Goal: Transaction & Acquisition: Book appointment/travel/reservation

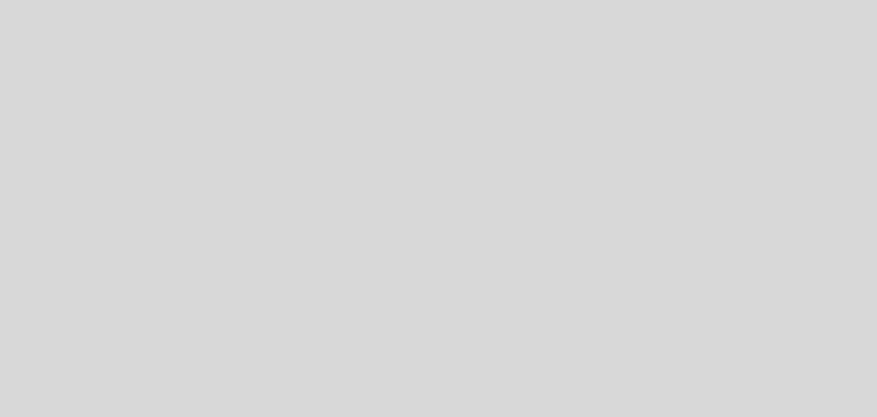
select select "es"
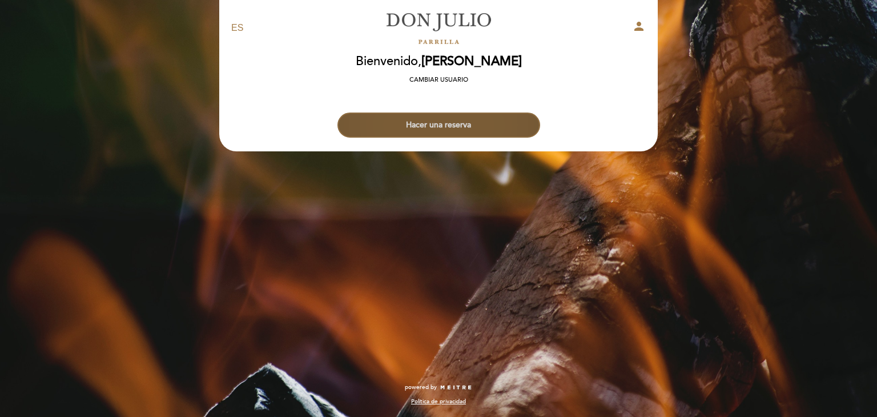
click at [461, 119] on button "Hacer una reserva" at bounding box center [438, 124] width 203 height 25
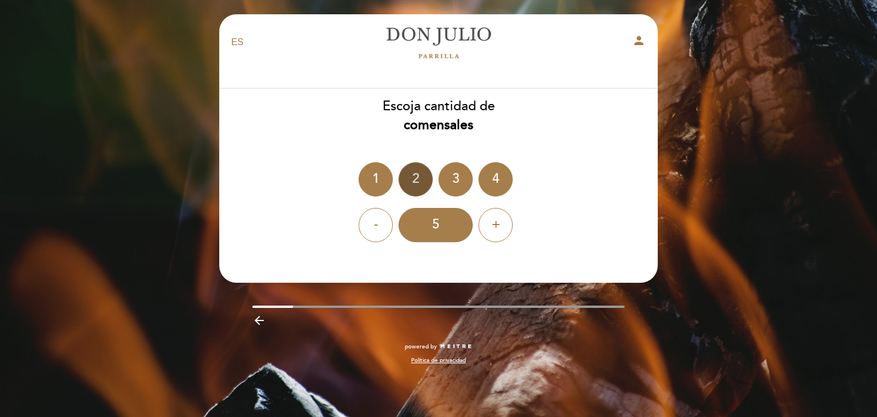
click at [425, 181] on div "2" at bounding box center [415, 179] width 34 height 34
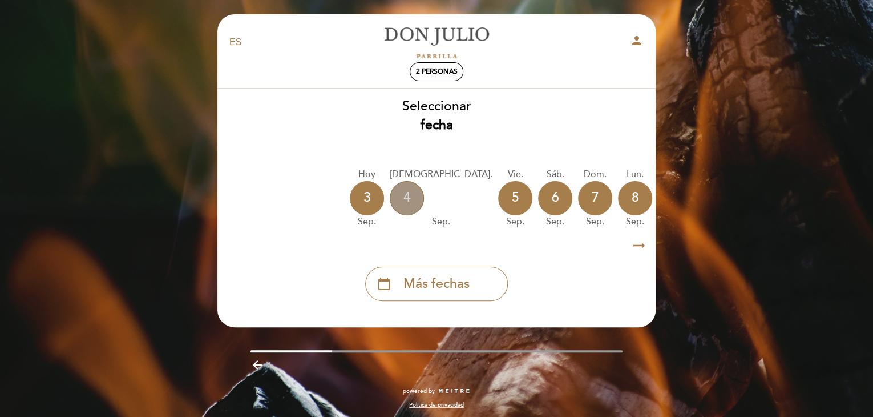
click at [396, 199] on div "4" at bounding box center [407, 198] width 34 height 34
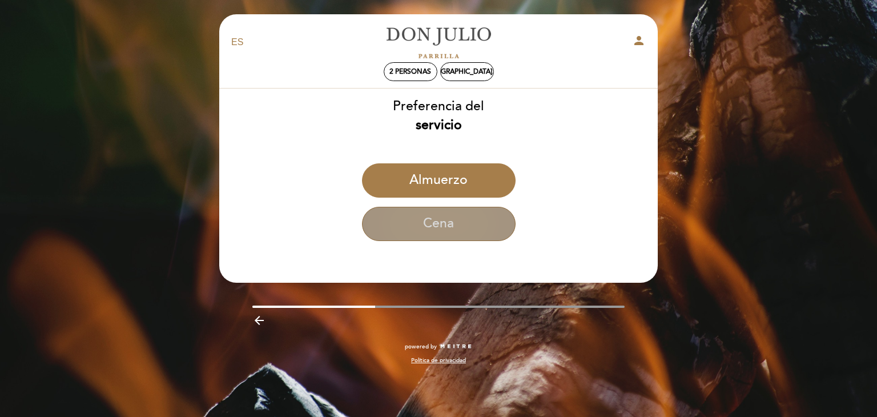
click at [460, 217] on button "Cena" at bounding box center [439, 224] width 154 height 34
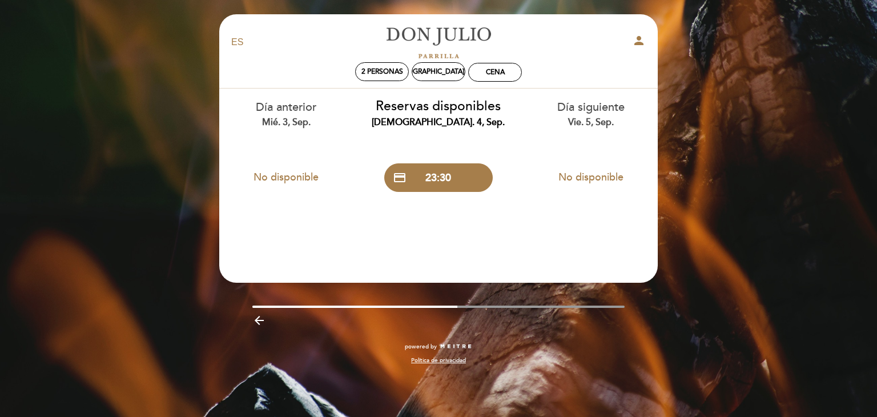
drag, startPoint x: 600, startPoint y: 139, endPoint x: 534, endPoint y: 151, distance: 67.4
click at [534, 151] on div "Día siguiente vie. 5, sep. No disponible" at bounding box center [590, 142] width 152 height 108
click at [445, 76] on div "[DEMOGRAPHIC_DATA]. 4, sep." at bounding box center [439, 71] width 54 height 19
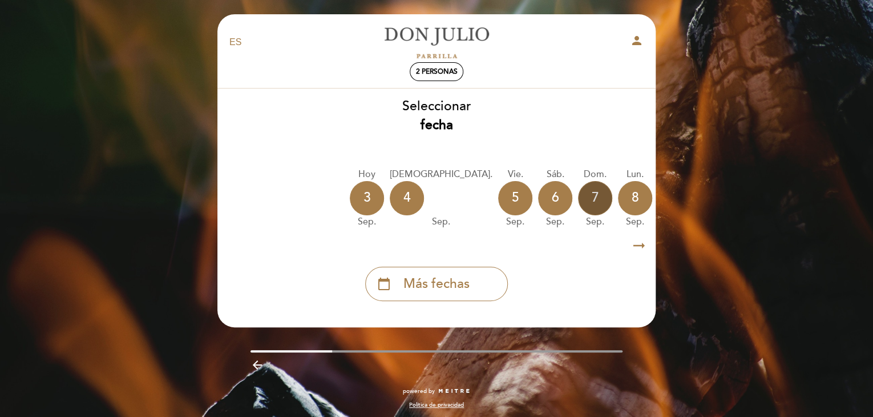
click at [578, 194] on div "7" at bounding box center [595, 198] width 34 height 34
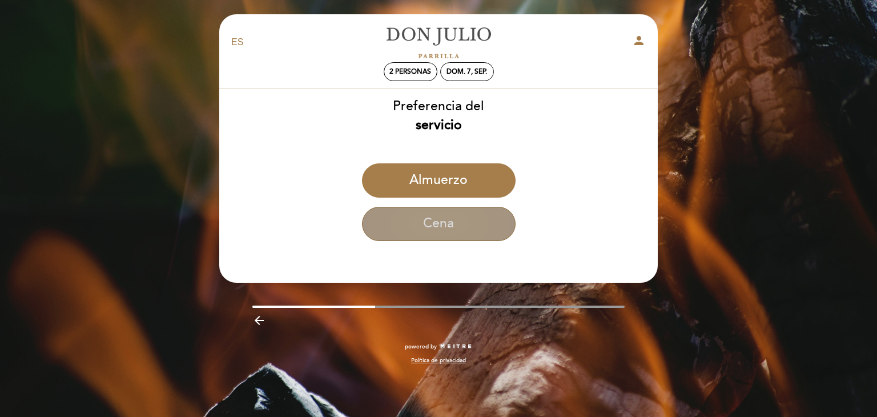
click at [461, 227] on button "Cena" at bounding box center [439, 224] width 154 height 34
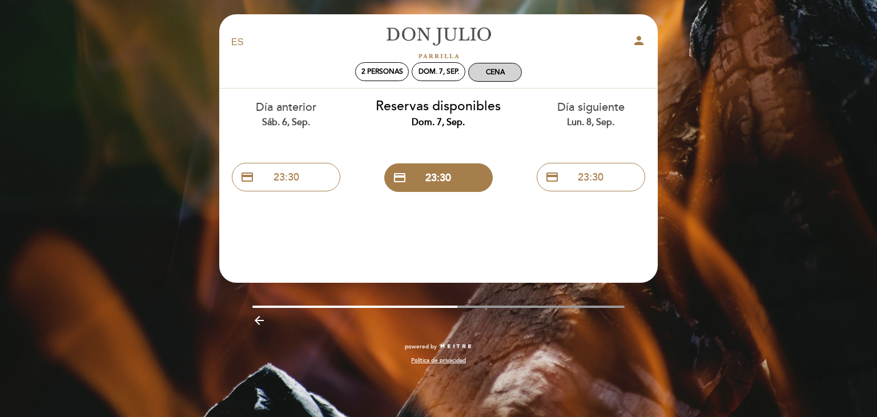
click at [501, 73] on div "Cena" at bounding box center [495, 72] width 19 height 9
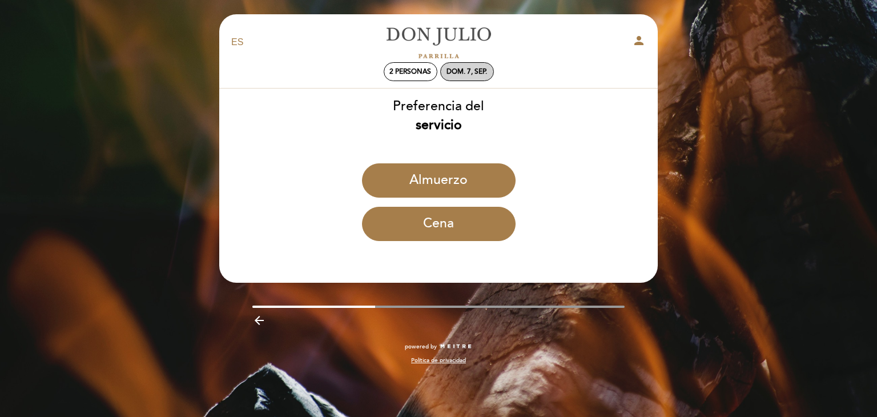
click at [477, 70] on div "dom. 7, sep." at bounding box center [466, 71] width 41 height 9
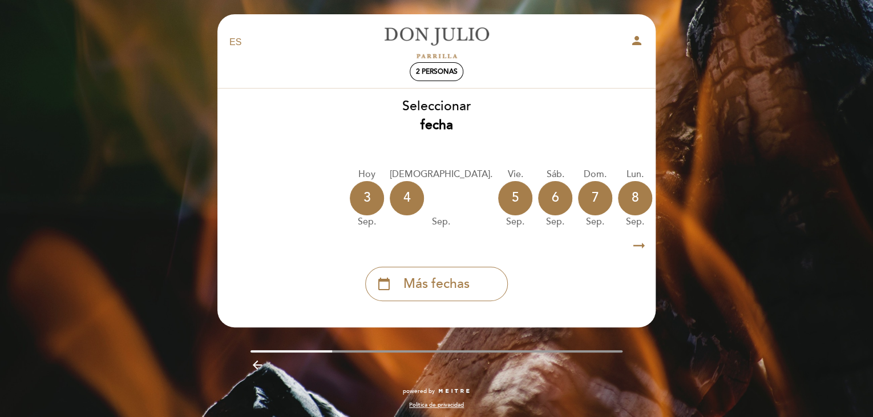
click at [658, 199] on div "9" at bounding box center [675, 198] width 34 height 34
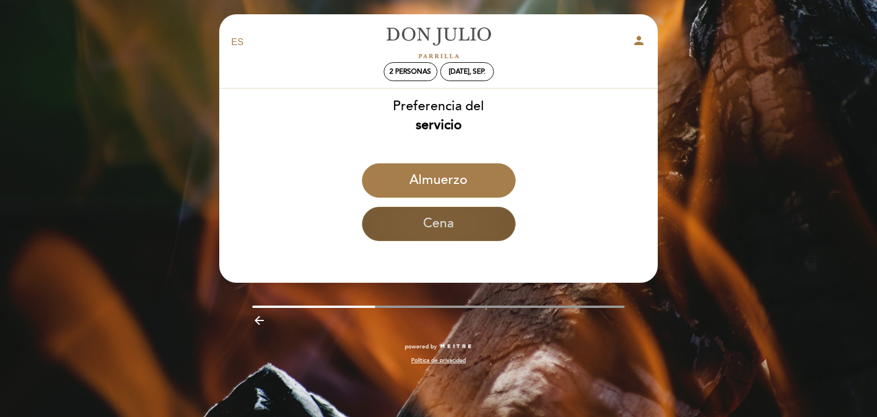
click at [458, 211] on button "Cena" at bounding box center [439, 224] width 154 height 34
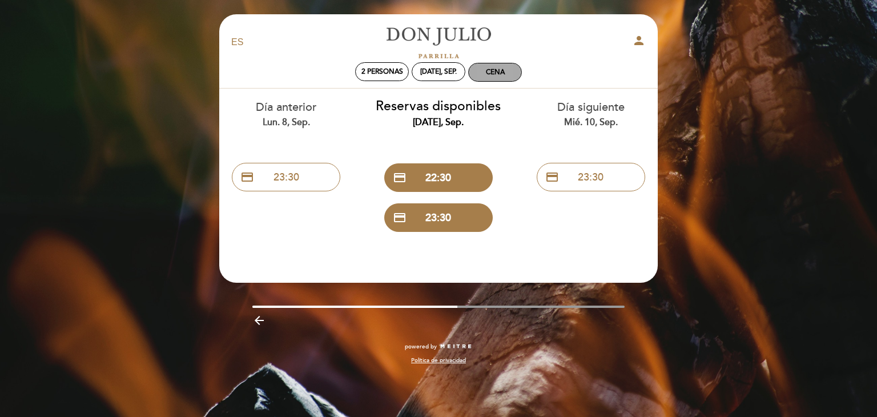
click at [483, 72] on div "Cena" at bounding box center [495, 72] width 53 height 18
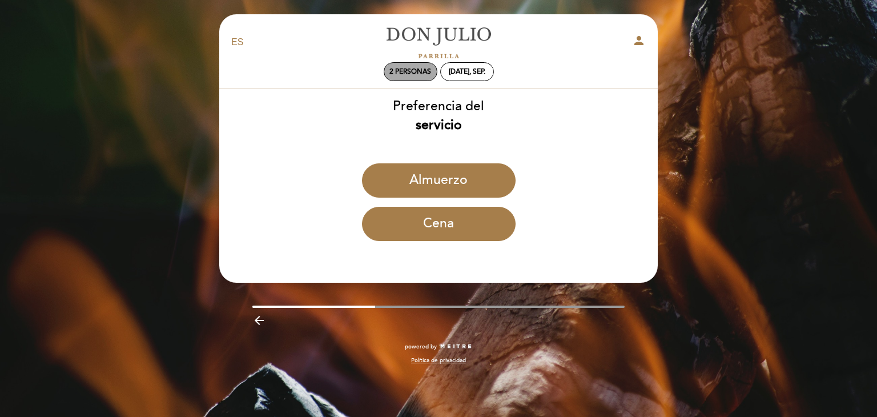
click at [417, 70] on span "2 personas" at bounding box center [410, 71] width 42 height 9
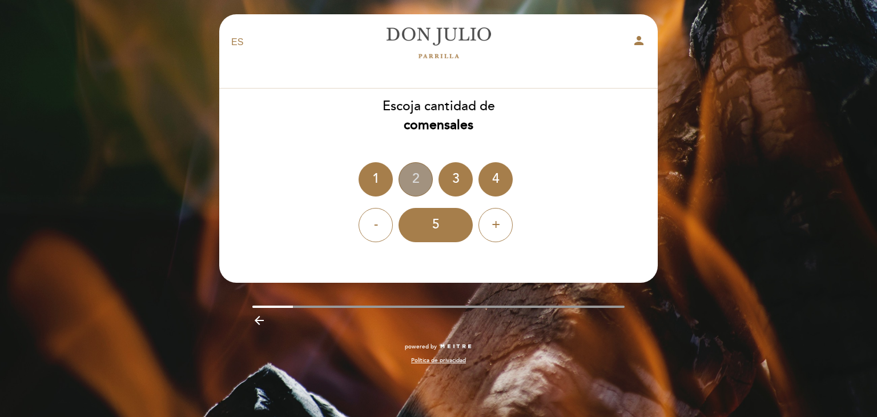
click at [424, 181] on div "2" at bounding box center [415, 179] width 34 height 34
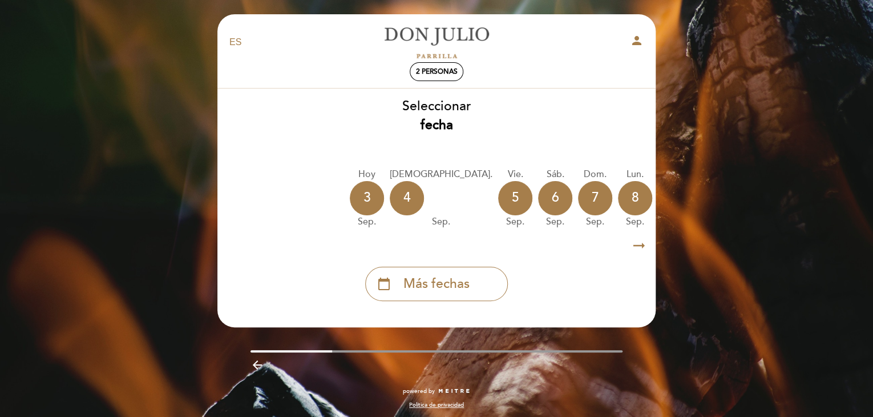
click at [644, 247] on icon "arrow_right_alt" at bounding box center [639, 245] width 17 height 25
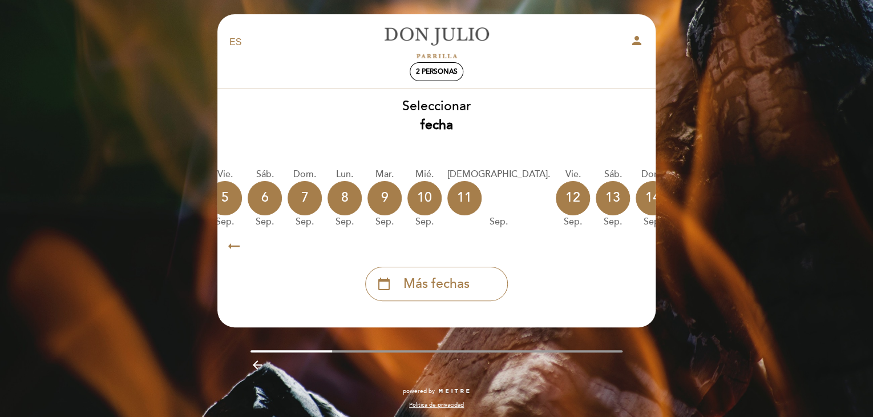
scroll to position [0, 333]
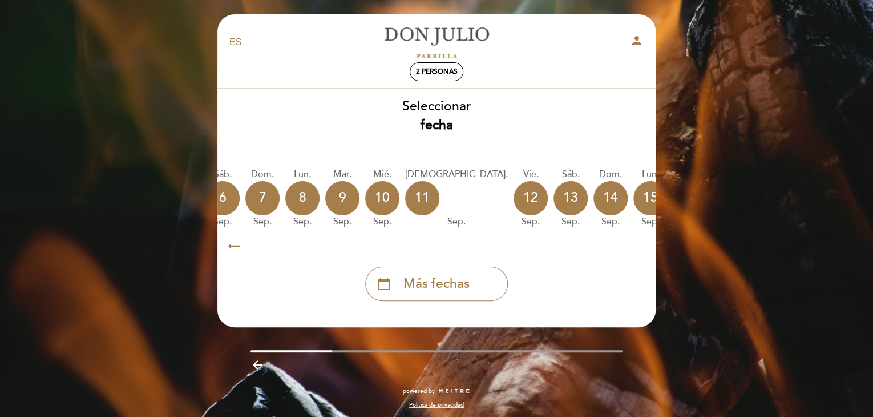
click at [713, 202] on div "17" at bounding box center [730, 198] width 34 height 34
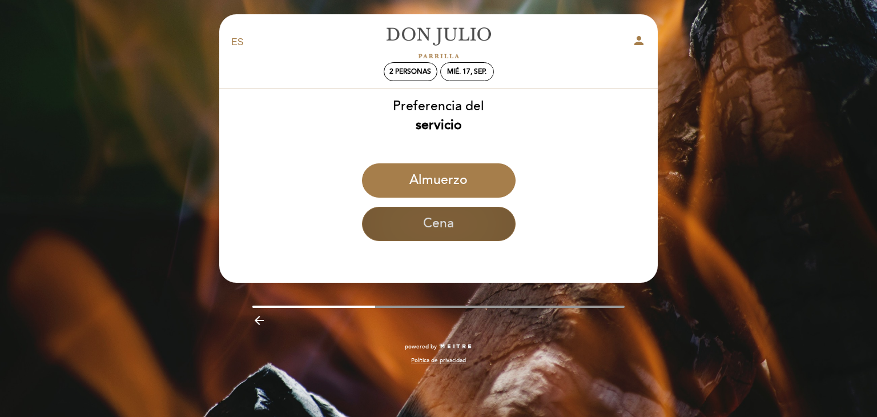
click at [450, 222] on button "Cena" at bounding box center [439, 224] width 154 height 34
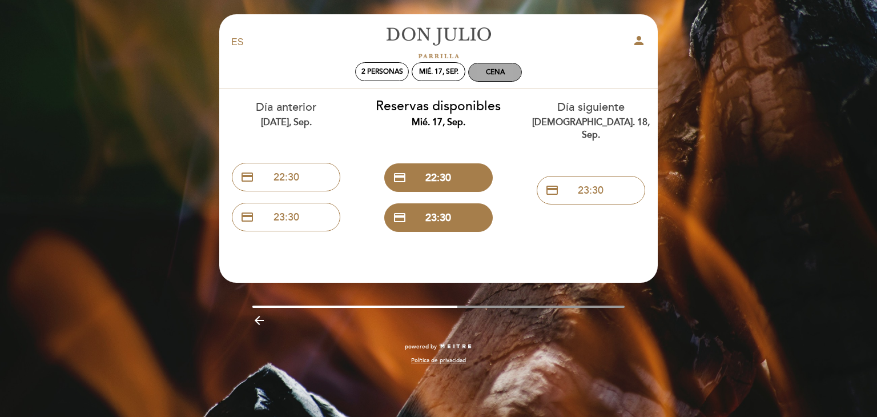
click at [473, 77] on div "Cena" at bounding box center [495, 72] width 53 height 18
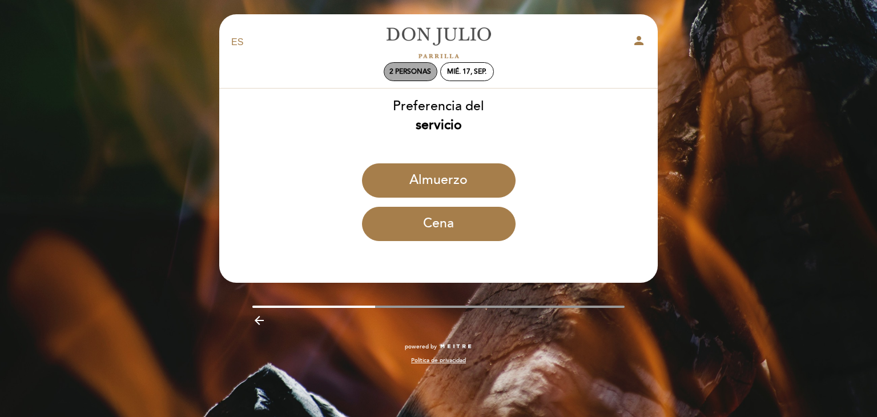
click at [418, 64] on div "2 personas" at bounding box center [410, 72] width 53 height 18
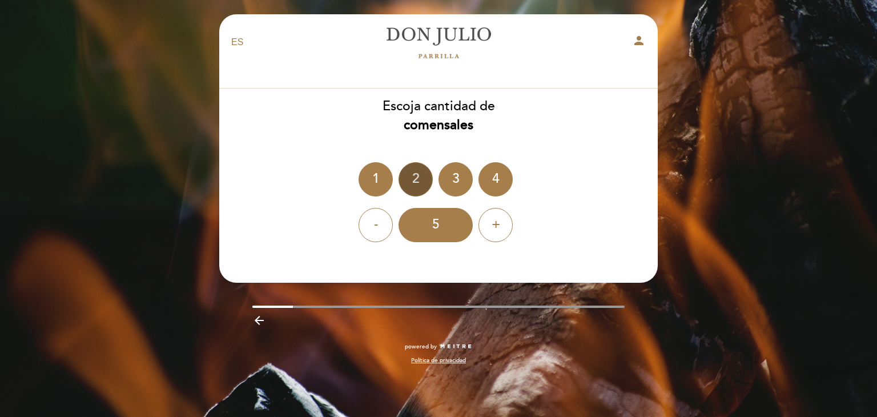
click at [423, 183] on div "2" at bounding box center [415, 179] width 34 height 34
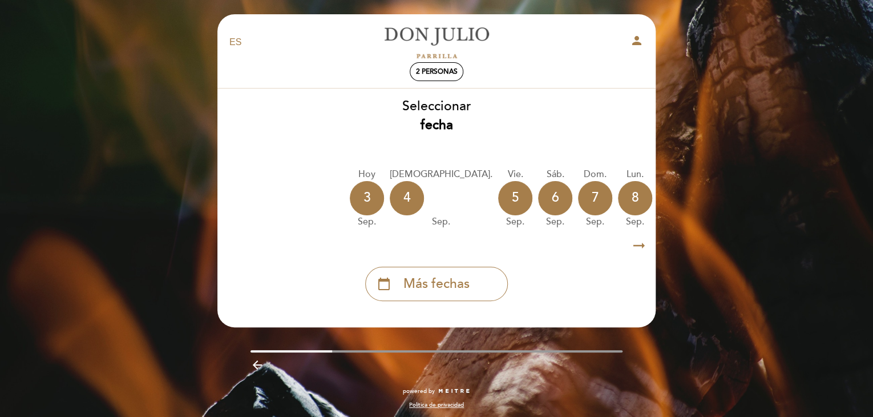
click at [639, 245] on icon "arrow_right_alt" at bounding box center [639, 245] width 17 height 25
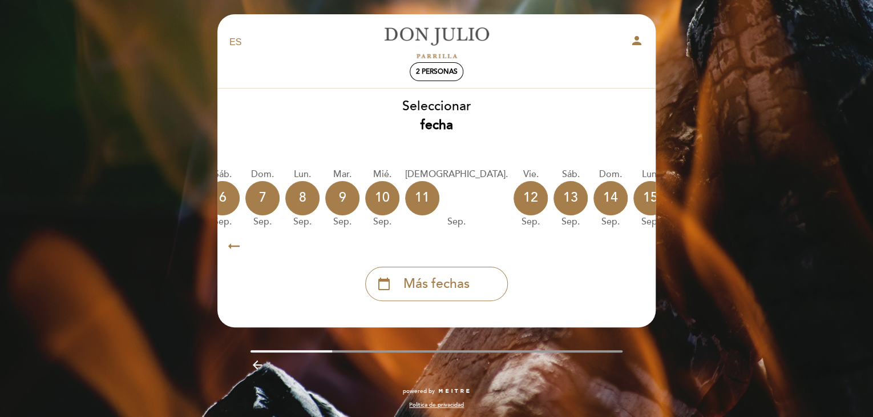
click at [673, 207] on div "16" at bounding box center [690, 198] width 34 height 34
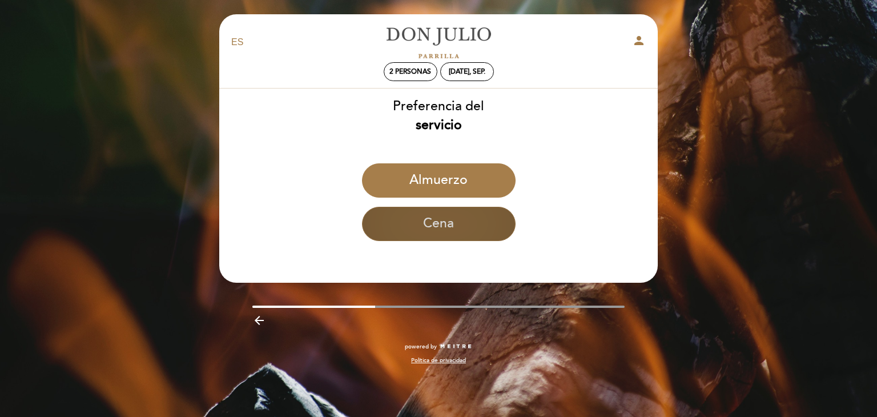
click at [463, 224] on button "Cena" at bounding box center [439, 224] width 154 height 34
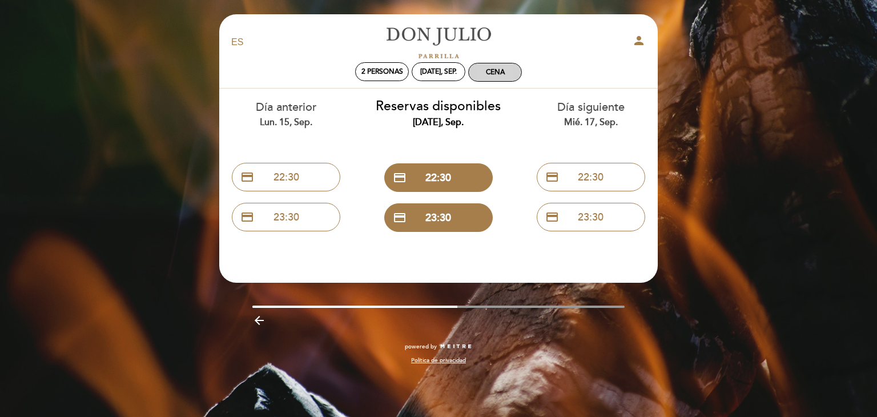
click at [501, 68] on div "Cena" at bounding box center [495, 72] width 19 height 9
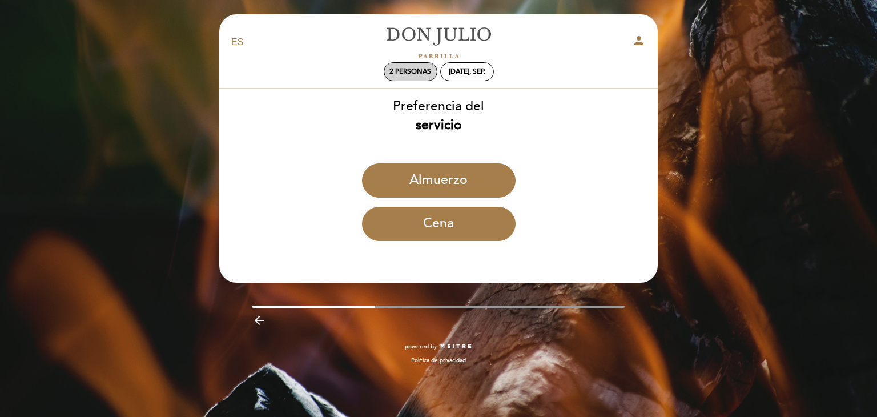
click at [408, 64] on div "2 personas" at bounding box center [410, 72] width 53 height 18
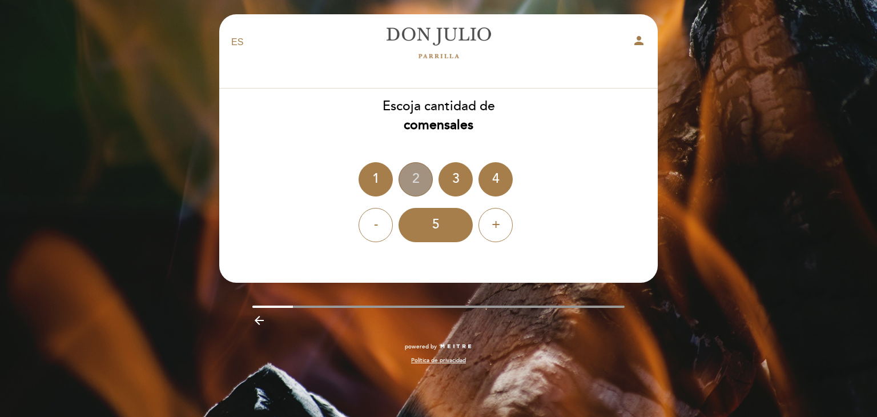
click at [421, 174] on div "2" at bounding box center [415, 179] width 34 height 34
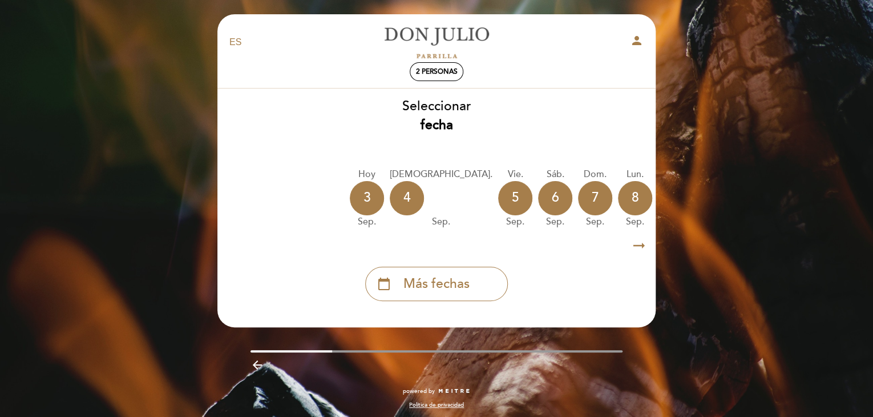
click at [646, 248] on icon "arrow_right_alt" at bounding box center [639, 245] width 17 height 25
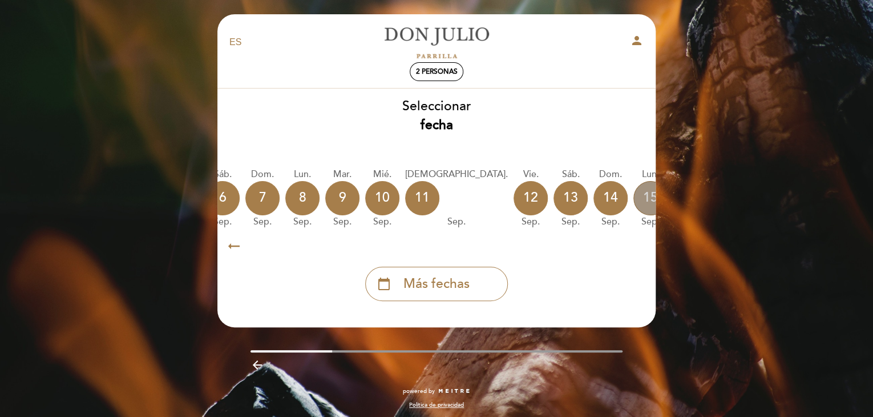
click at [634, 204] on div "15" at bounding box center [651, 198] width 34 height 34
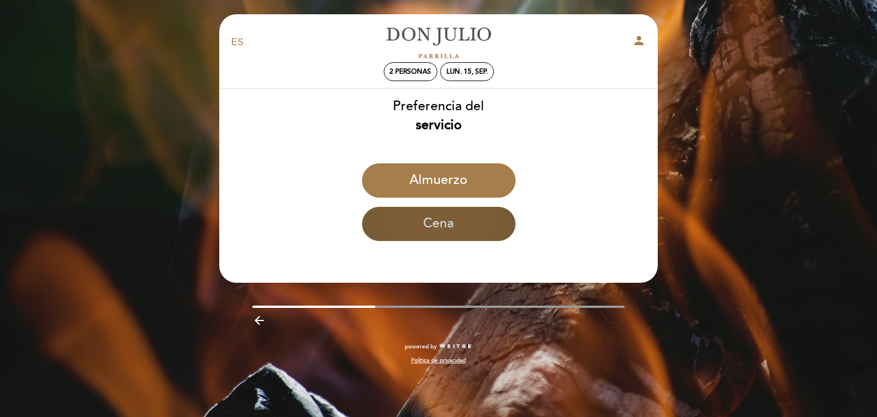
click at [457, 217] on button "Cena" at bounding box center [439, 224] width 154 height 34
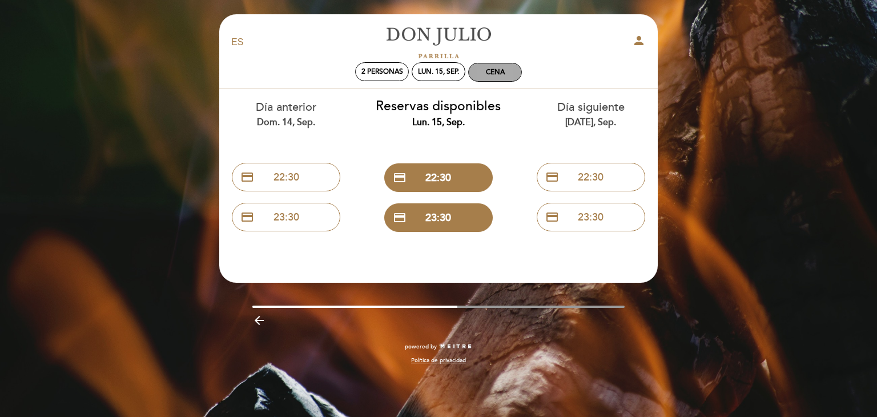
click at [474, 75] on div "Cena" at bounding box center [495, 72] width 53 height 18
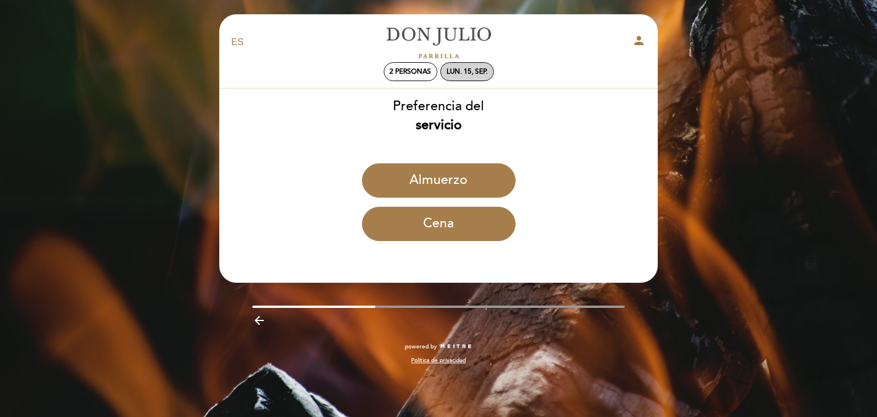
click at [451, 71] on div "lun. 15, sep." at bounding box center [466, 71] width 41 height 9
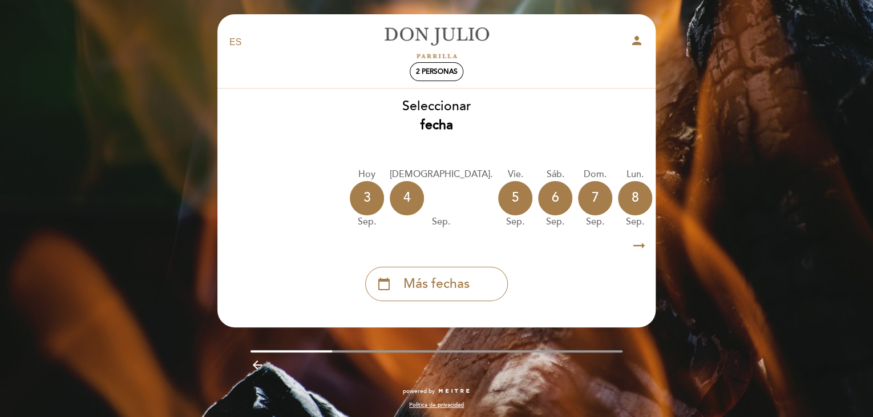
click at [635, 245] on icon "arrow_right_alt" at bounding box center [639, 245] width 17 height 25
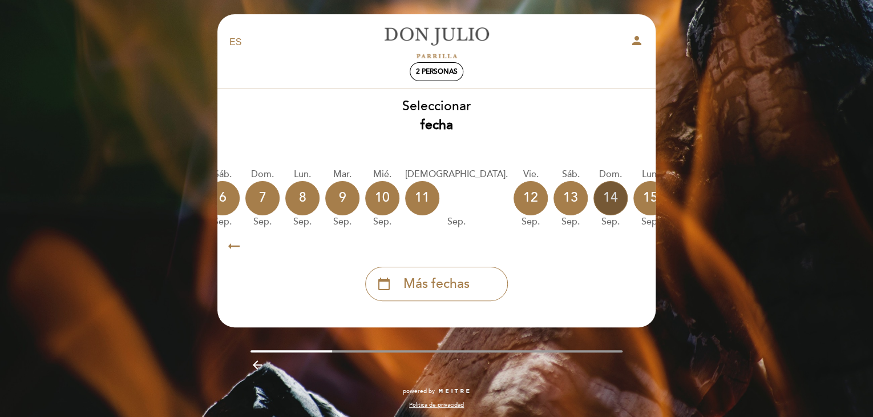
click at [594, 198] on div "14" at bounding box center [611, 198] width 34 height 34
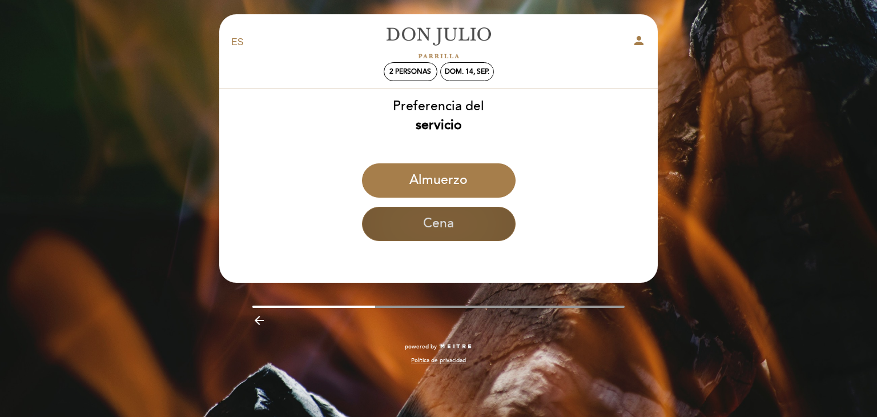
click at [456, 229] on button "Cena" at bounding box center [439, 224] width 154 height 34
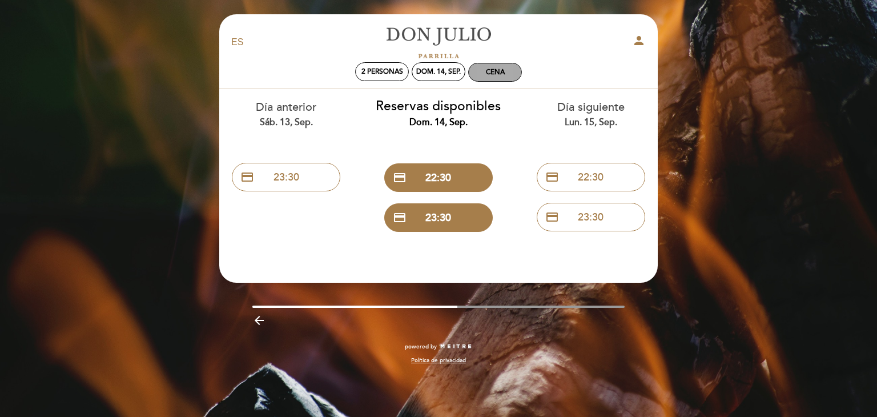
click at [489, 78] on div "Cena" at bounding box center [495, 72] width 53 height 18
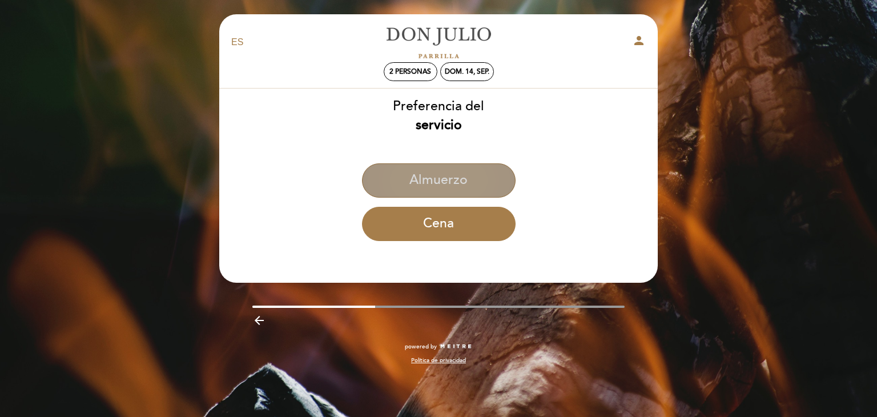
click at [462, 180] on button "Almuerzo" at bounding box center [439, 180] width 154 height 34
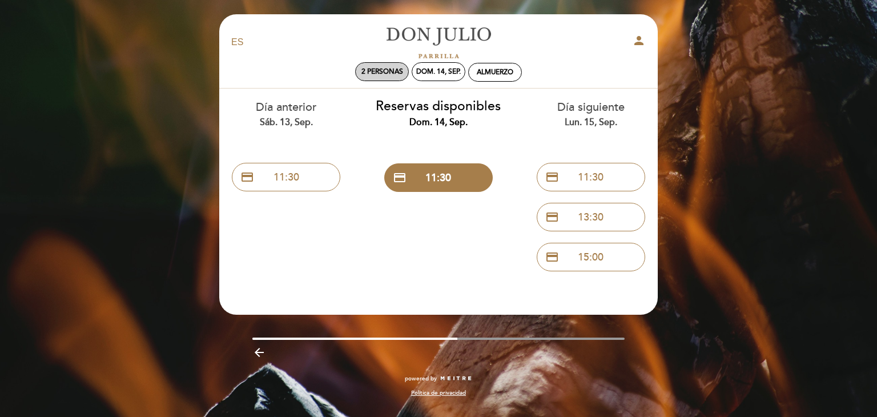
click at [381, 69] on span "2 personas" at bounding box center [382, 71] width 42 height 9
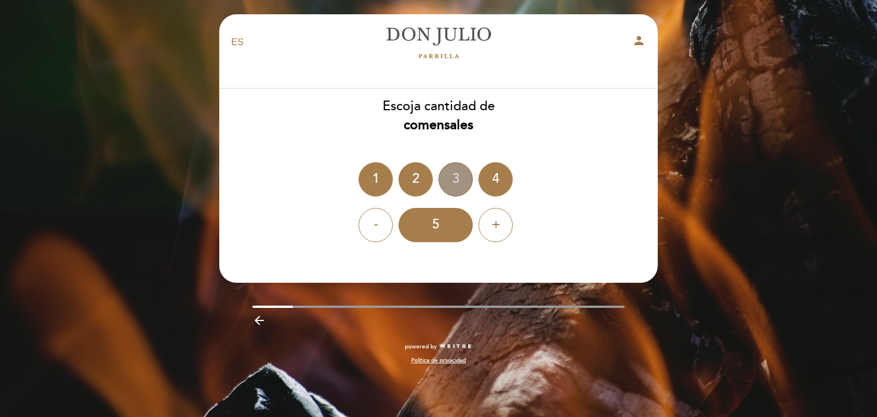
click at [465, 186] on div "3" at bounding box center [455, 179] width 34 height 34
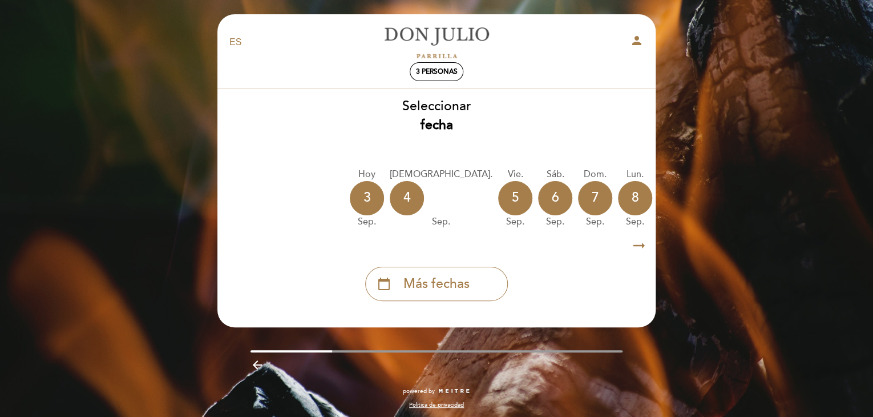
click at [635, 247] on icon "arrow_right_alt" at bounding box center [639, 245] width 17 height 25
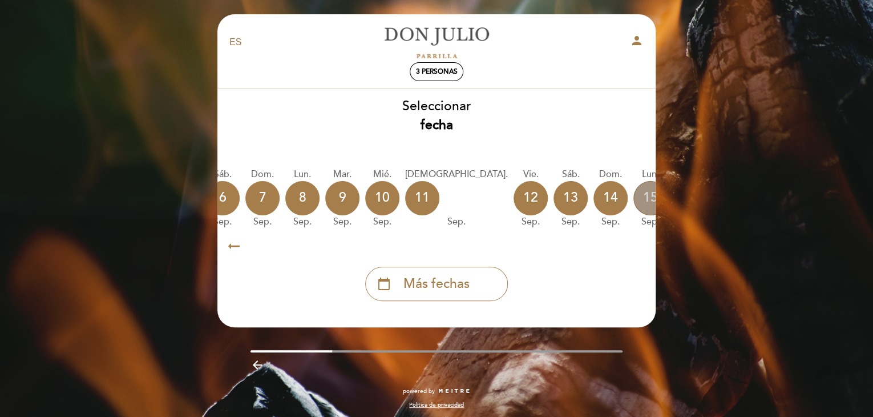
click at [634, 199] on div "15" at bounding box center [651, 198] width 34 height 34
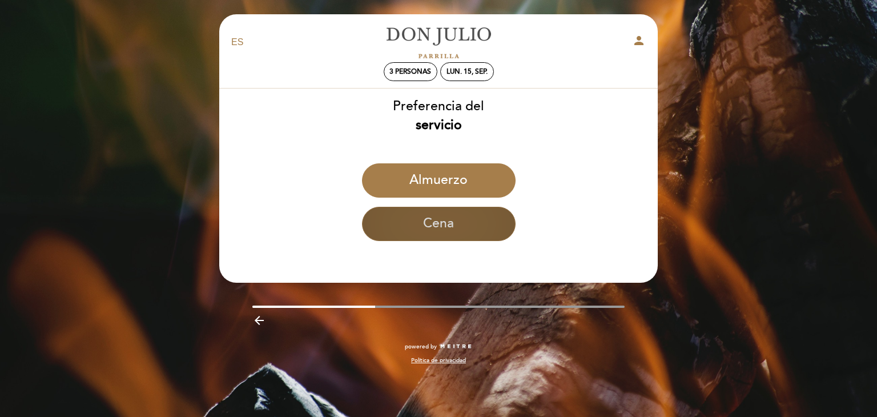
click at [492, 217] on button "Cena" at bounding box center [439, 224] width 154 height 34
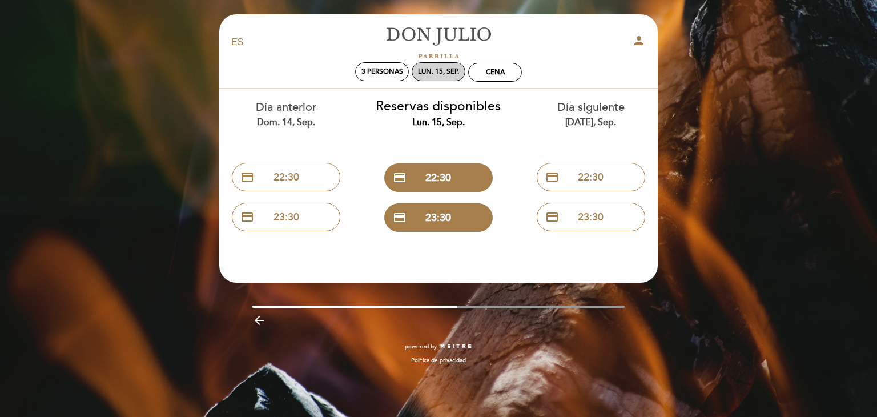
click at [431, 73] on div "lun. 15, sep." at bounding box center [438, 71] width 41 height 9
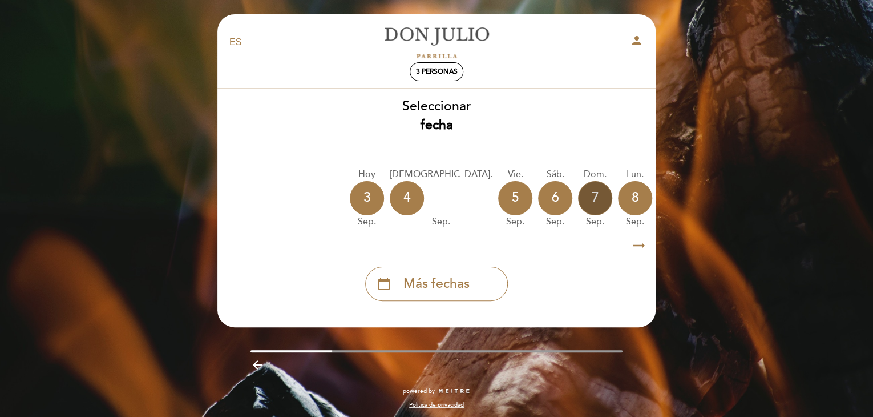
click at [578, 198] on div "7" at bounding box center [595, 198] width 34 height 34
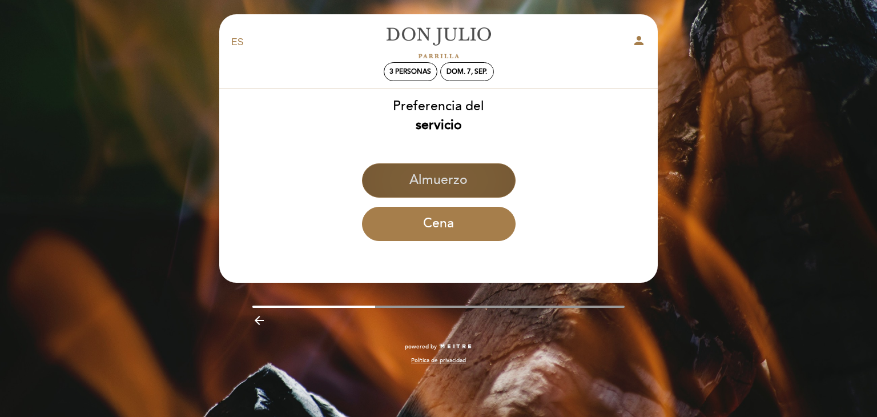
click at [466, 187] on button "Almuerzo" at bounding box center [439, 180] width 154 height 34
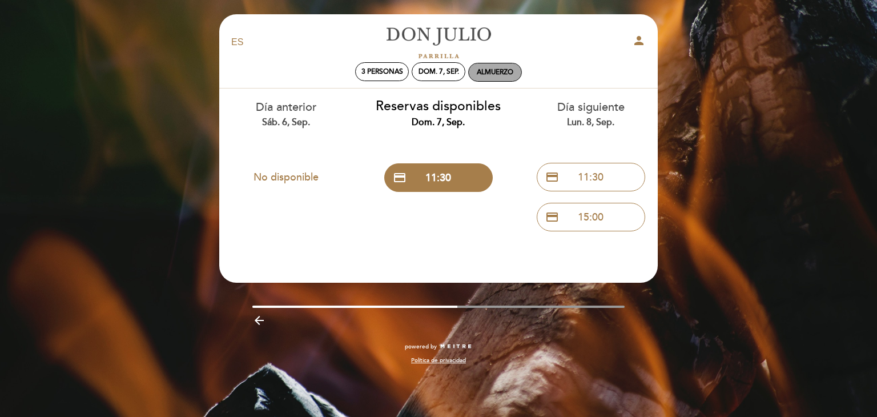
click at [499, 69] on div "Almuerzo" at bounding box center [495, 72] width 37 height 9
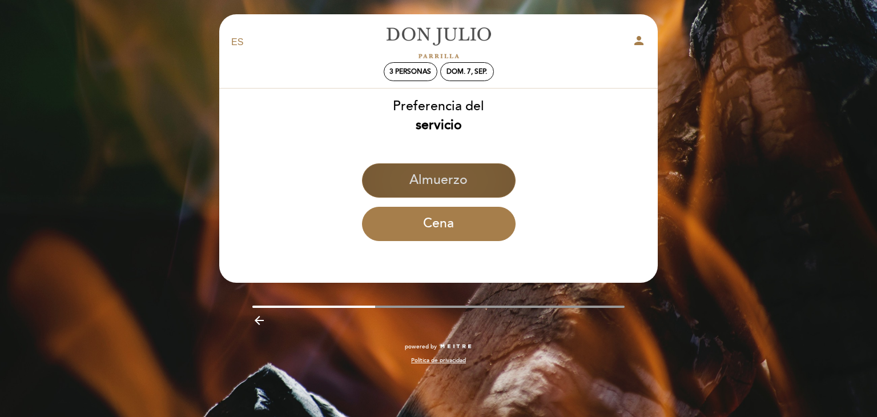
click at [444, 178] on button "Almuerzo" at bounding box center [439, 180] width 154 height 34
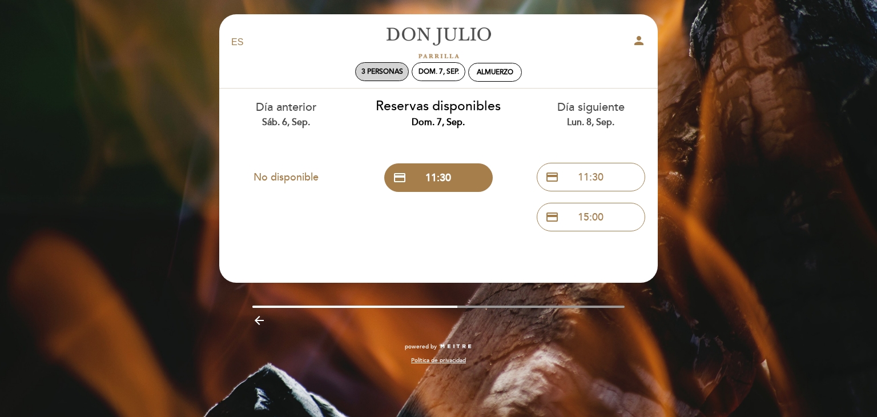
click at [390, 67] on span "3 personas" at bounding box center [382, 71] width 42 height 9
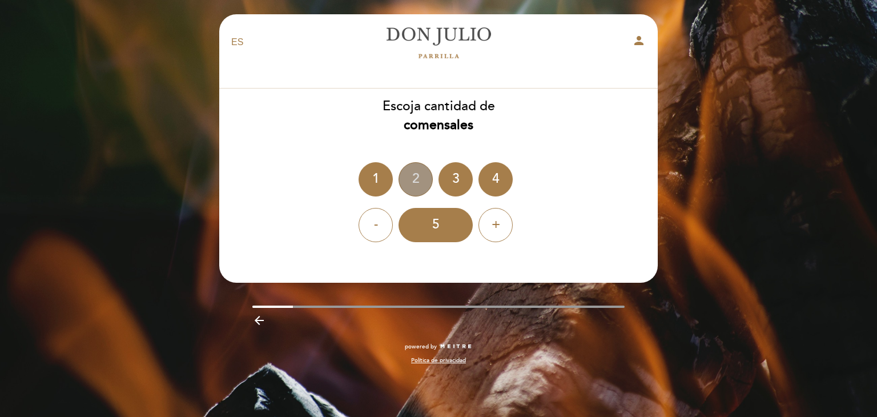
click at [422, 187] on div "2" at bounding box center [415, 179] width 34 height 34
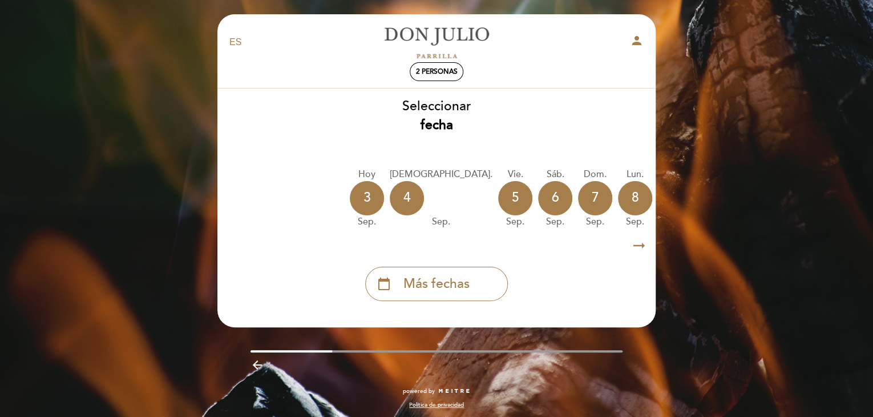
click at [642, 244] on icon "arrow_right_alt" at bounding box center [639, 245] width 17 height 25
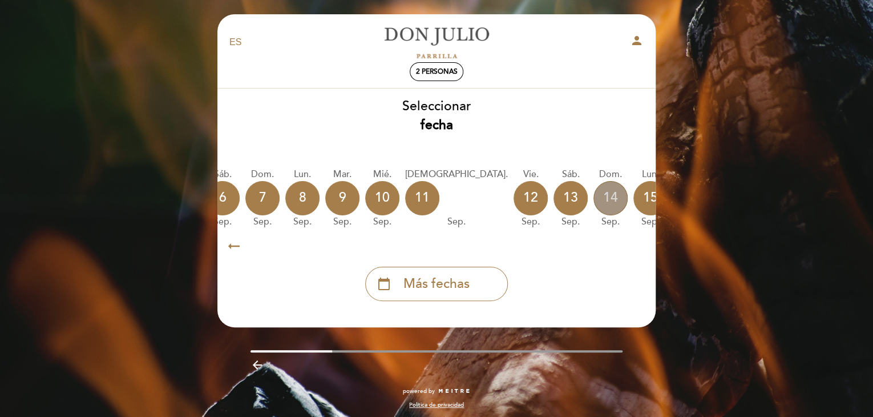
click at [594, 200] on div "14" at bounding box center [611, 198] width 34 height 34
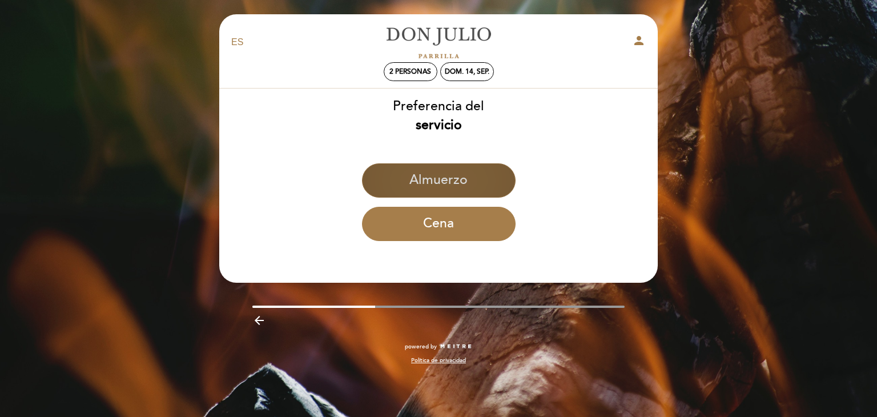
click at [457, 187] on button "Almuerzo" at bounding box center [439, 180] width 154 height 34
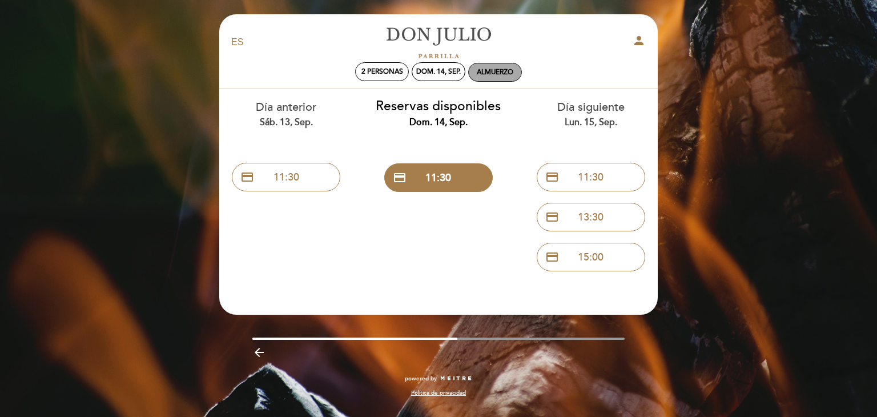
click at [493, 74] on div "Almuerzo" at bounding box center [495, 72] width 37 height 9
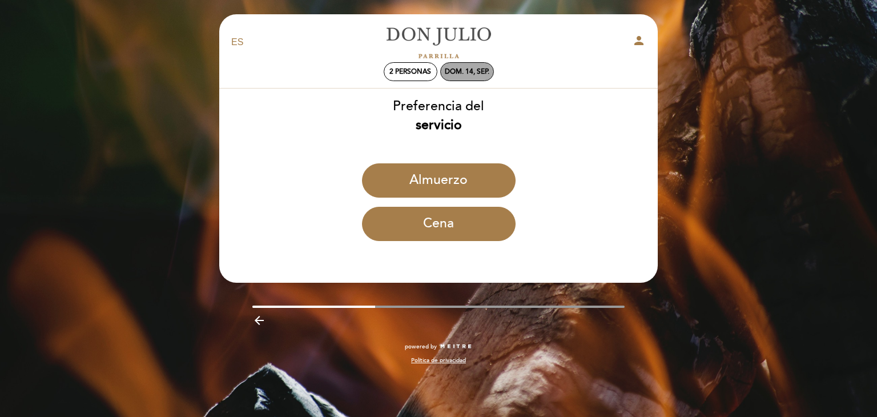
click at [460, 74] on div "dom. 14, sep." at bounding box center [467, 71] width 45 height 9
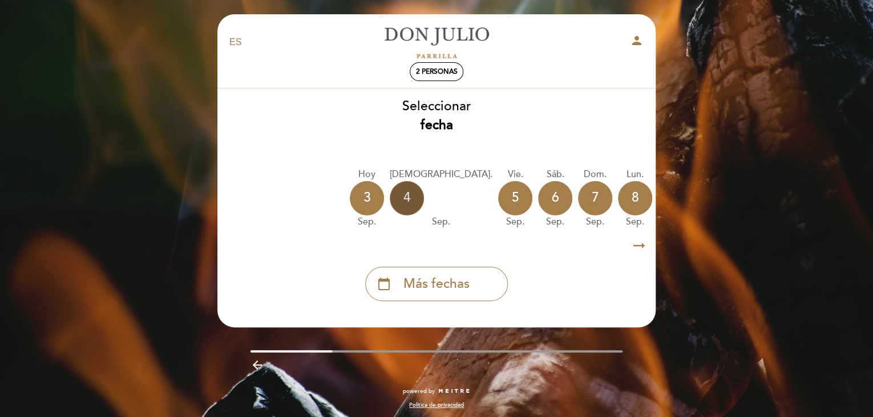
click at [409, 201] on div "4" at bounding box center [407, 198] width 34 height 34
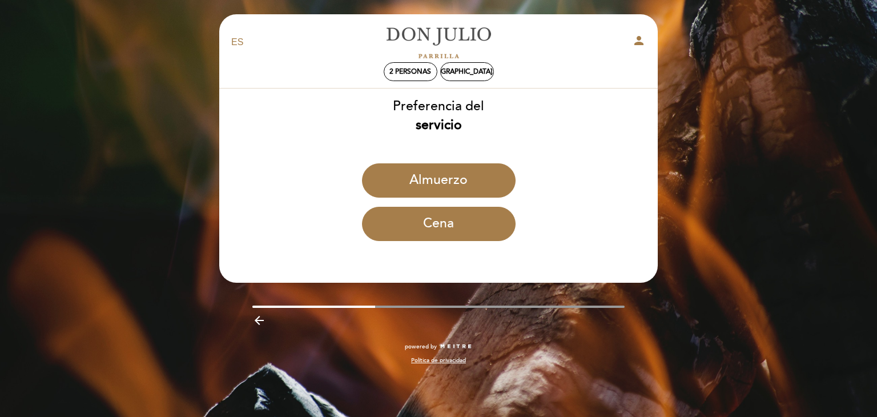
click at [435, 183] on button "Almuerzo" at bounding box center [439, 180] width 154 height 34
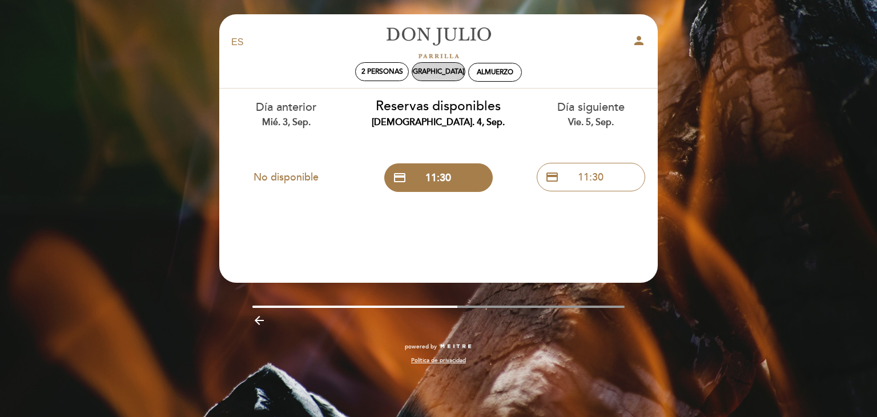
click at [440, 78] on div "[DEMOGRAPHIC_DATA]. 4, sep." at bounding box center [439, 71] width 54 height 19
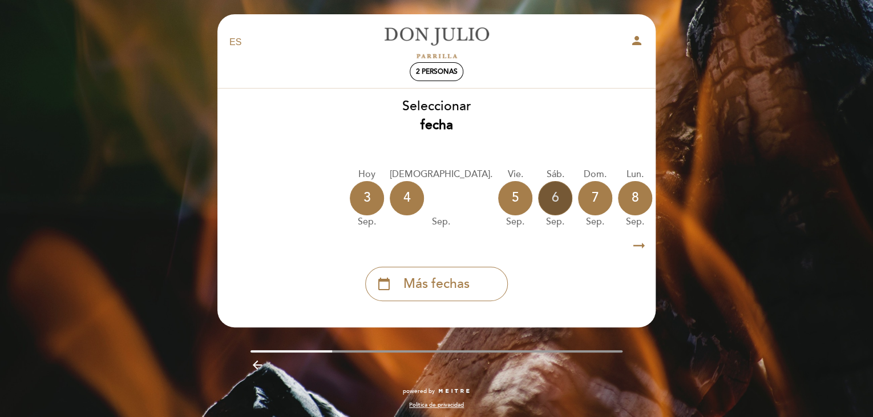
click at [538, 203] on div "6" at bounding box center [555, 198] width 34 height 34
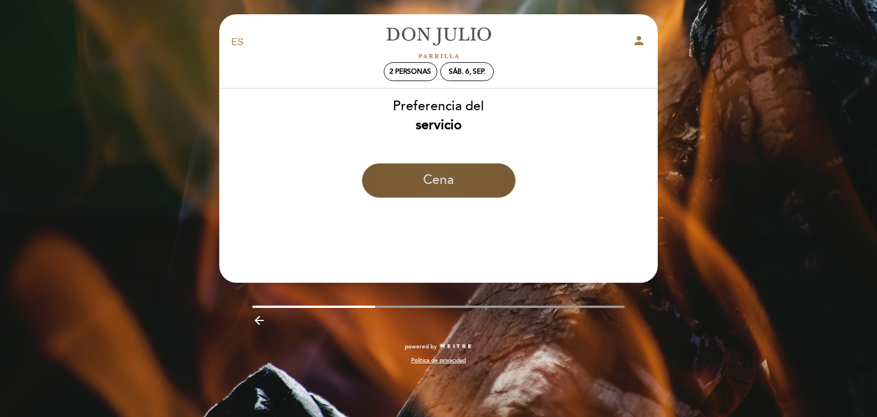
click at [477, 179] on button "Cena" at bounding box center [439, 180] width 154 height 34
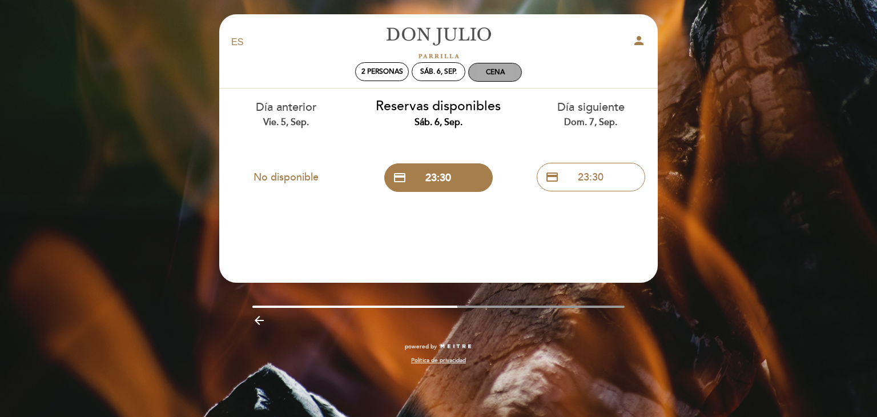
click at [479, 67] on div "Cena" at bounding box center [495, 72] width 53 height 18
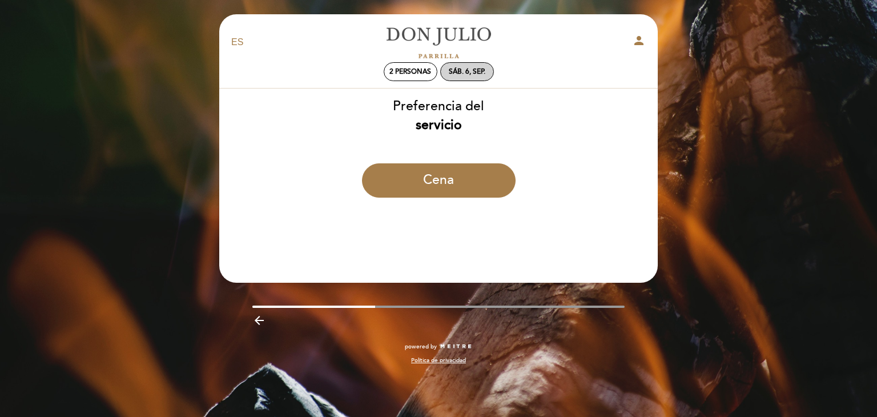
click at [455, 70] on div "sáb. 6, sep." at bounding box center [467, 71] width 37 height 9
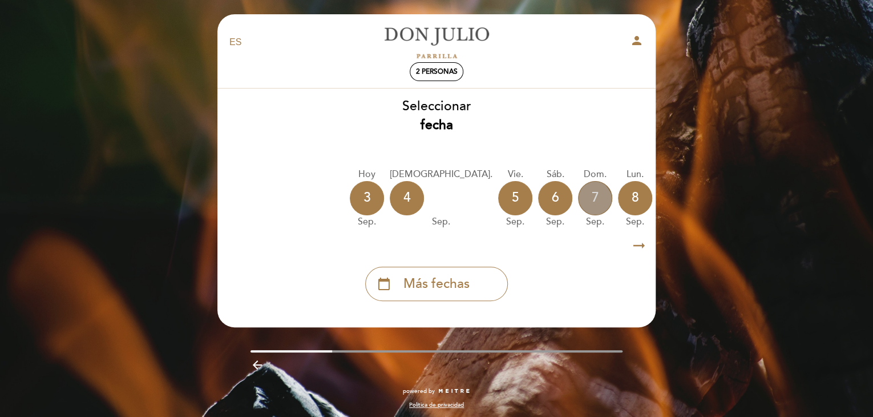
click at [578, 207] on div "7" at bounding box center [595, 198] width 34 height 34
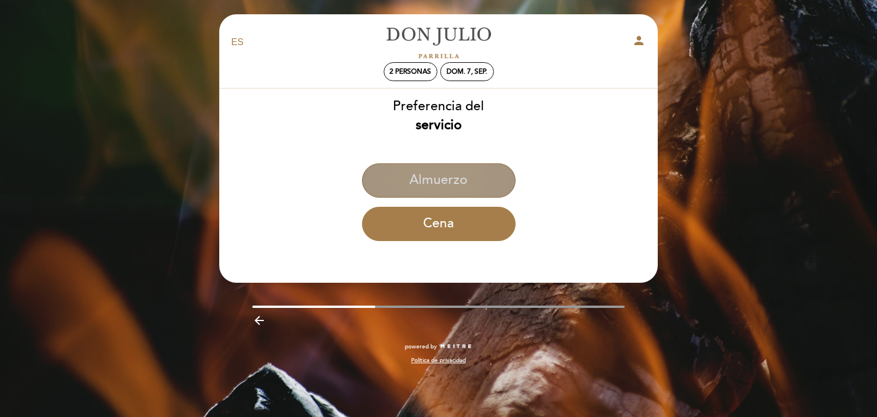
click at [453, 174] on button "Almuerzo" at bounding box center [439, 180] width 154 height 34
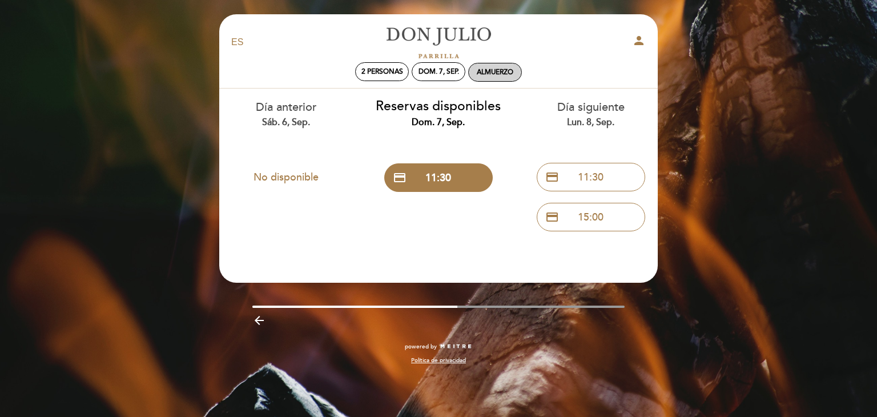
click at [486, 67] on div "Almuerzo" at bounding box center [495, 72] width 53 height 18
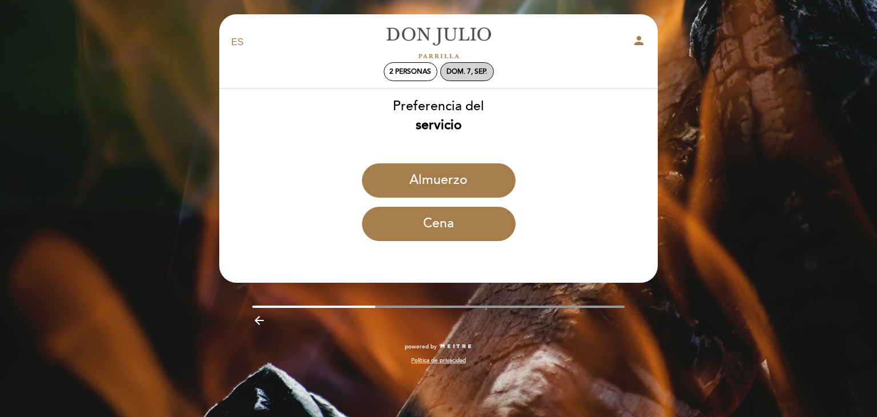
click at [446, 71] on div "dom. 7, sep." at bounding box center [466, 71] width 41 height 9
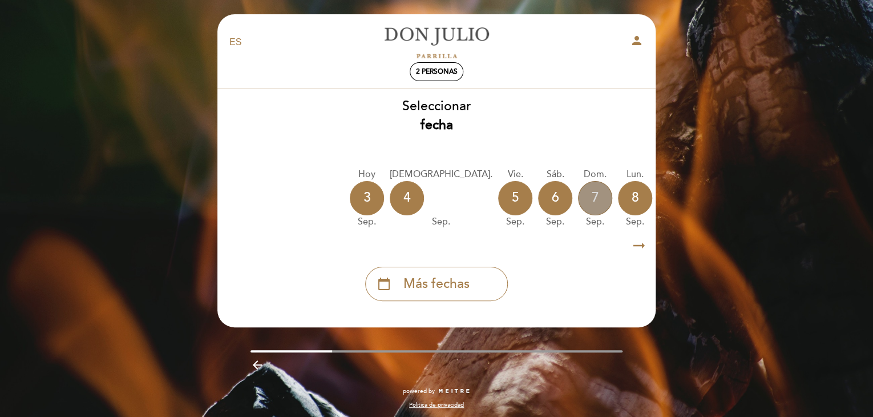
click at [578, 195] on div "7" at bounding box center [595, 198] width 34 height 34
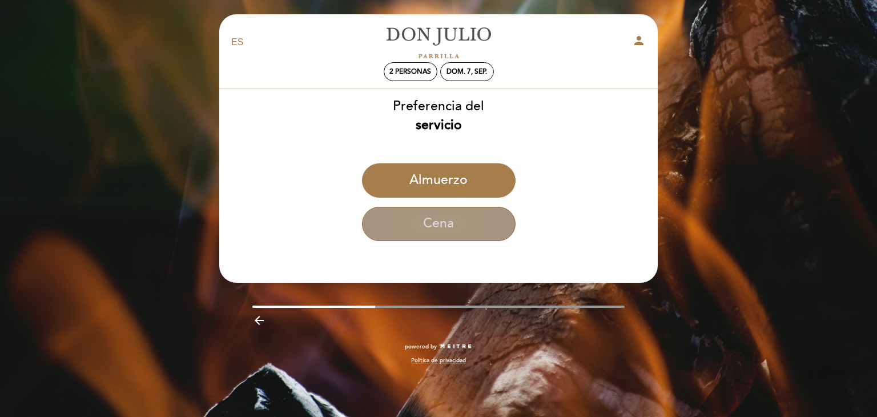
click at [489, 219] on button "Cena" at bounding box center [439, 224] width 154 height 34
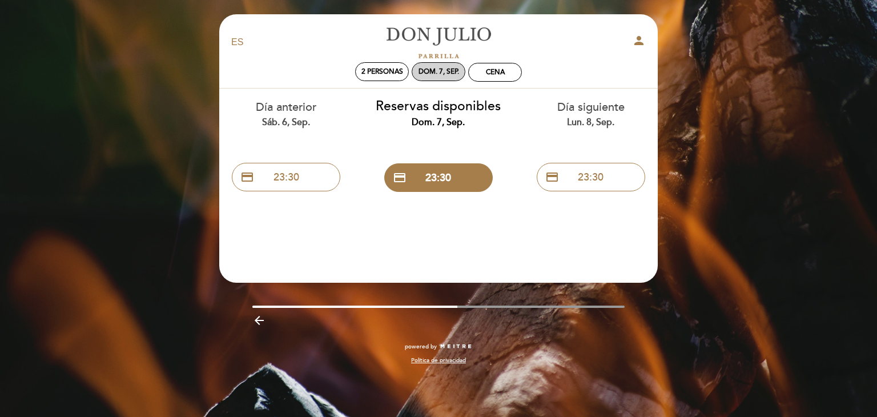
click at [429, 63] on div "dom. 7, sep." at bounding box center [439, 71] width 54 height 19
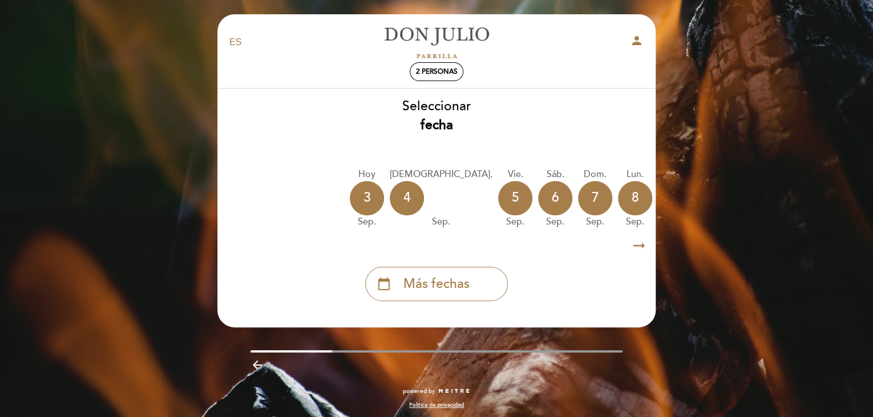
click at [643, 249] on icon "arrow_right_alt" at bounding box center [639, 245] width 17 height 25
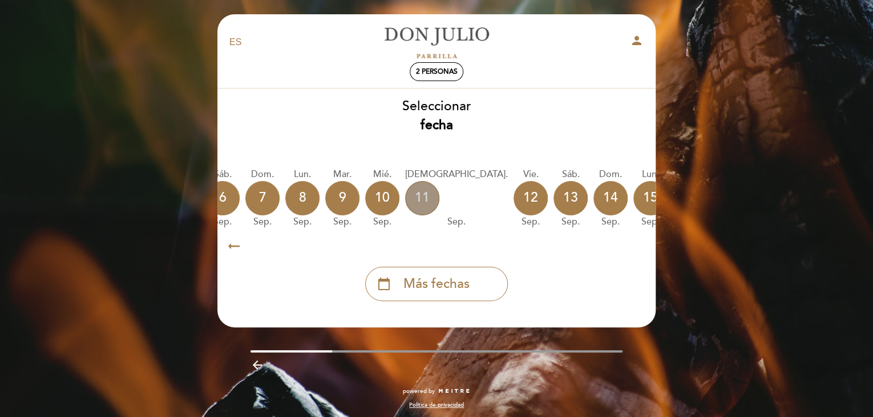
click at [405, 206] on div "11" at bounding box center [422, 198] width 34 height 34
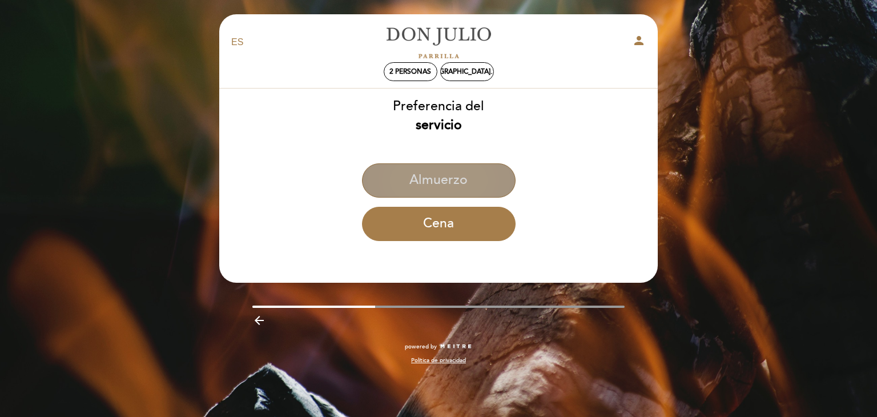
click at [432, 174] on button "Almuerzo" at bounding box center [439, 180] width 154 height 34
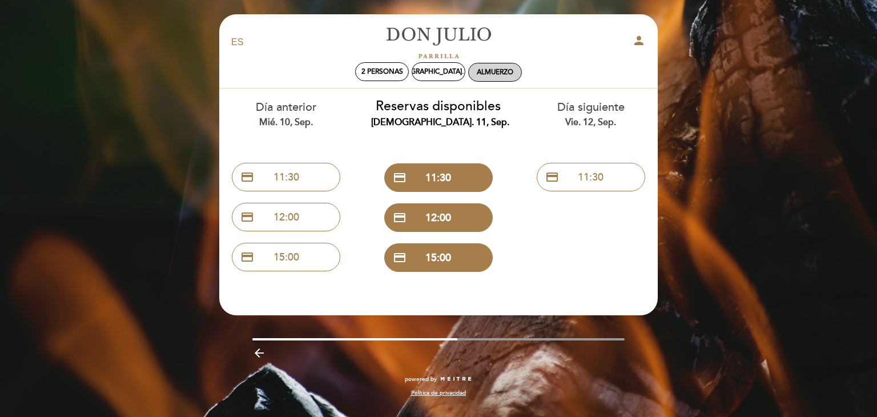
click at [505, 77] on div "Almuerzo" at bounding box center [495, 72] width 53 height 18
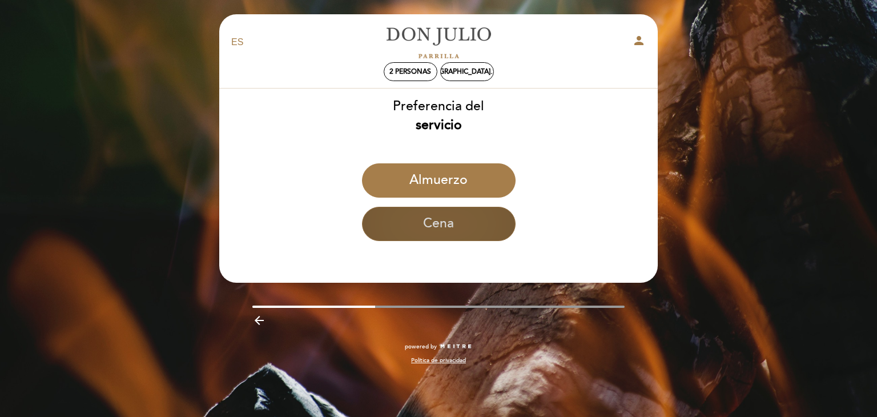
click at [465, 209] on button "Cena" at bounding box center [439, 224] width 154 height 34
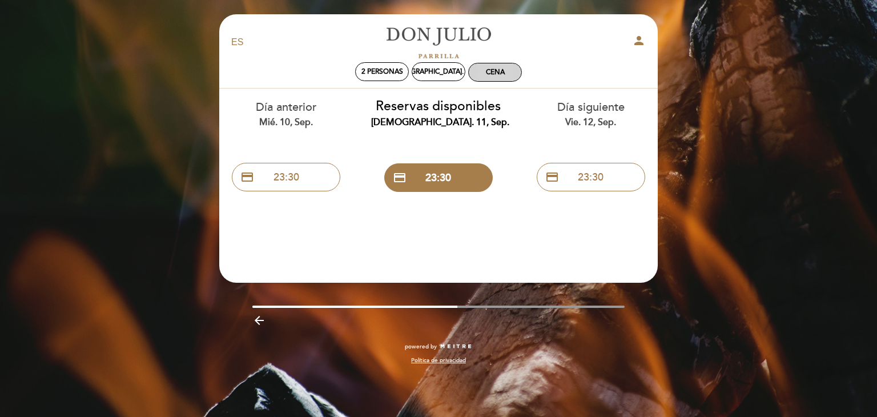
click at [486, 70] on div "Cena" at bounding box center [495, 72] width 19 height 9
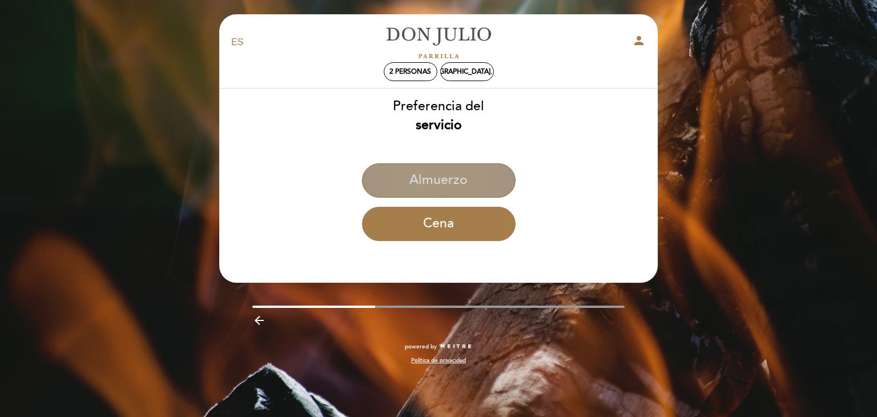
click at [459, 179] on button "Almuerzo" at bounding box center [439, 180] width 154 height 34
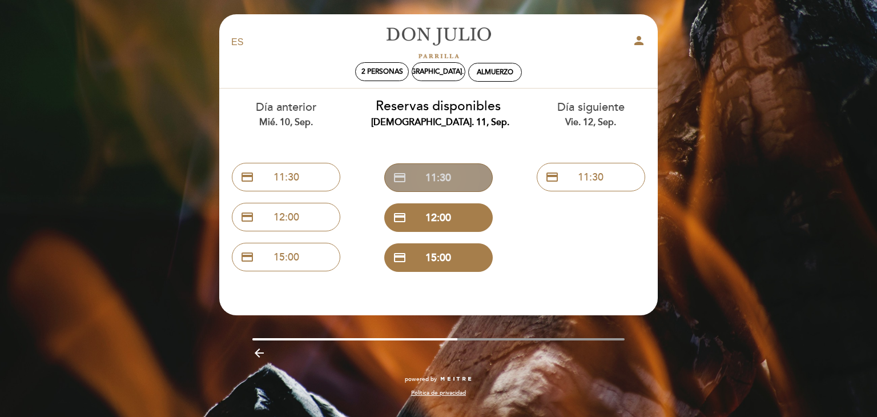
drag, startPoint x: 459, startPoint y: 179, endPoint x: 467, endPoint y: 177, distance: 8.2
click at [467, 177] on button "credit_card 11:30" at bounding box center [438, 177] width 108 height 29
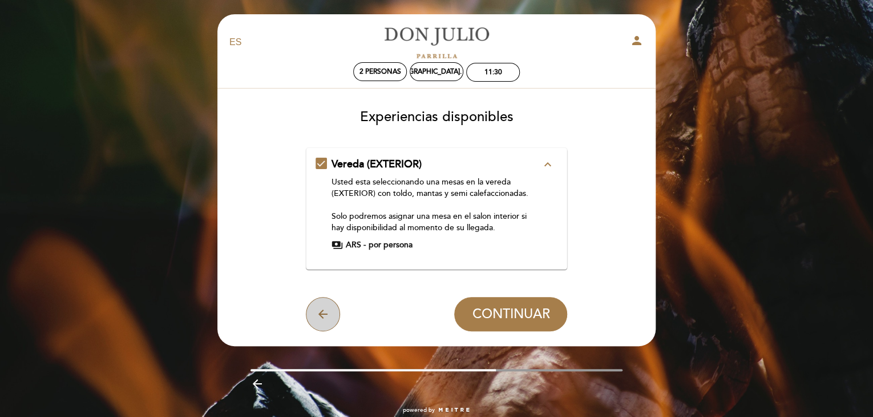
click at [328, 317] on icon "arrow_back" at bounding box center [323, 314] width 14 height 14
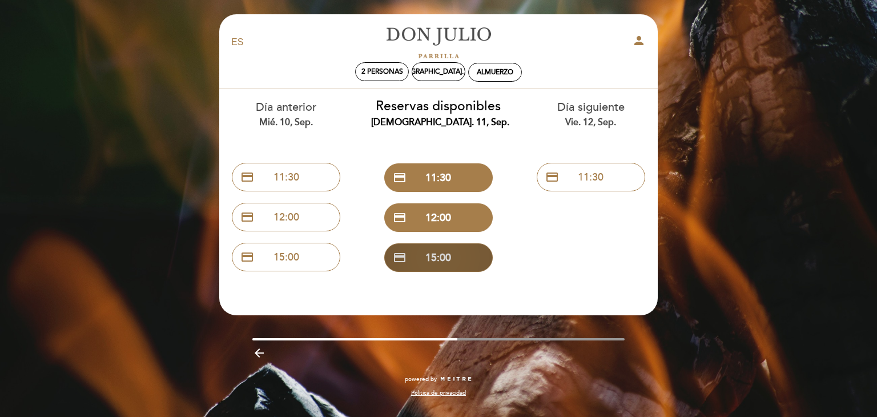
click at [443, 261] on button "credit_card 15:00" at bounding box center [438, 257] width 108 height 29
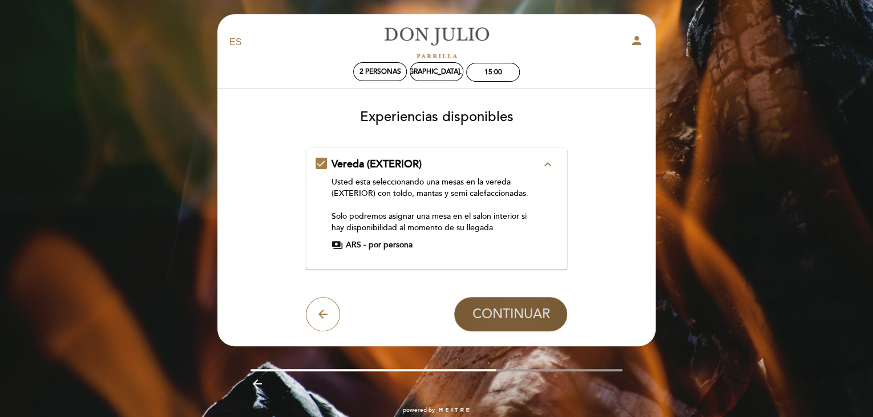
click at [513, 300] on button "CONTINUAR" at bounding box center [510, 314] width 113 height 34
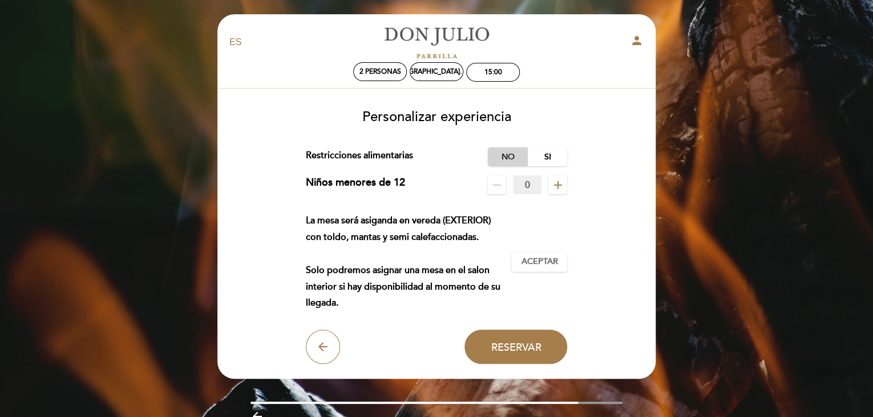
click at [507, 160] on label "No" at bounding box center [508, 156] width 40 height 19
click at [548, 271] on button "Aceptar Aceptado" at bounding box center [539, 261] width 56 height 19
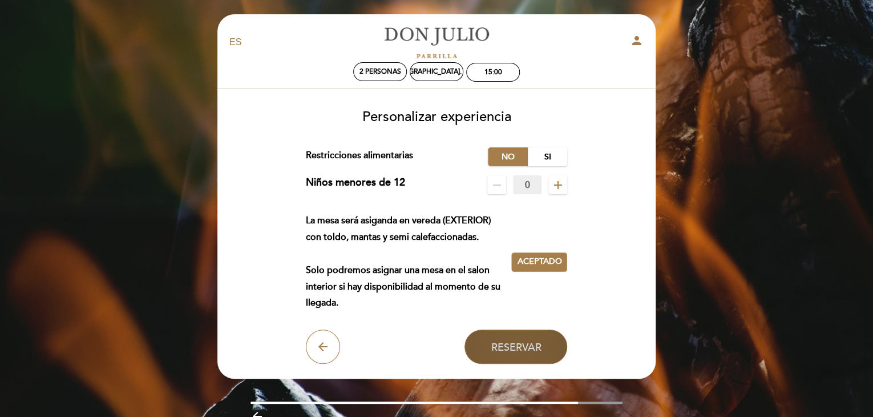
click at [522, 337] on button "Reservar" at bounding box center [516, 346] width 103 height 34
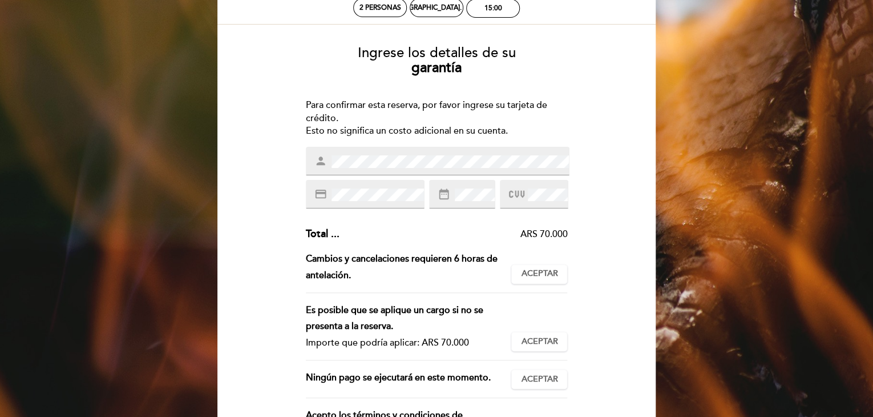
scroll to position [66, 0]
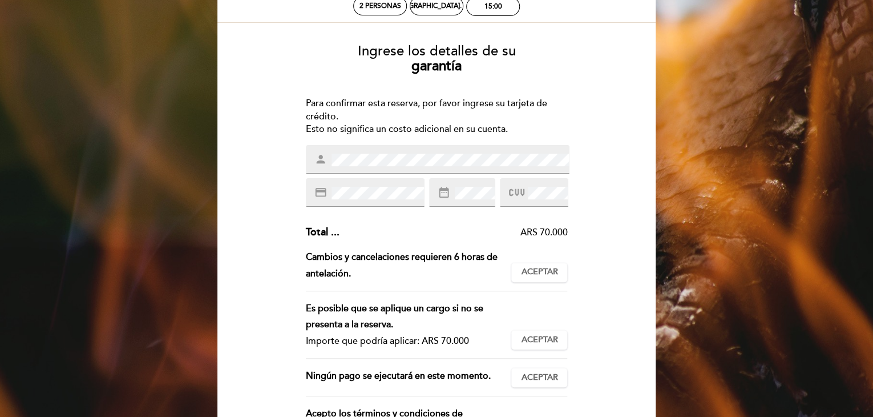
drag, startPoint x: 621, startPoint y: 314, endPoint x: 603, endPoint y: 297, distance: 24.6
click at [603, 297] on div "EN ES PT [PERSON_NAME] person 2 personas jue. 11, sep. 15:00 [GEOGRAPHIC_DATA] …" at bounding box center [436, 278] width 455 height 659
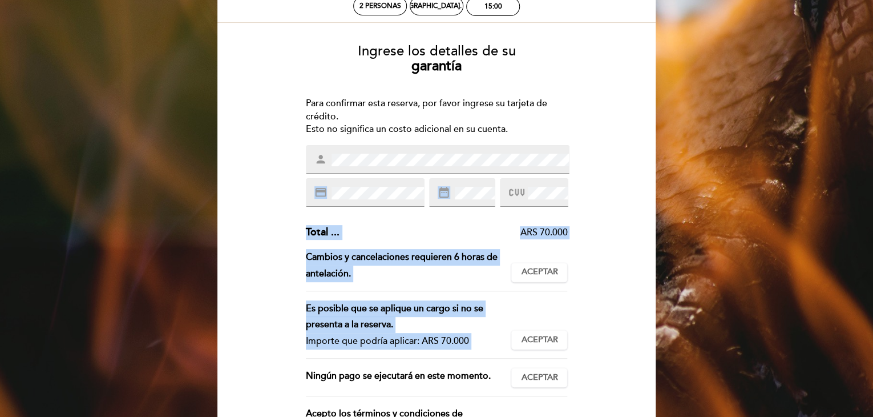
drag, startPoint x: 603, startPoint y: 297, endPoint x: 445, endPoint y: 171, distance: 203.1
click at [445, 171] on div "Ingrese los detalles de su garantía Para confirmar esta reserva, por favor ingr…" at bounding box center [436, 267] width 422 height 465
click at [437, 166] on div "person" at bounding box center [438, 159] width 264 height 29
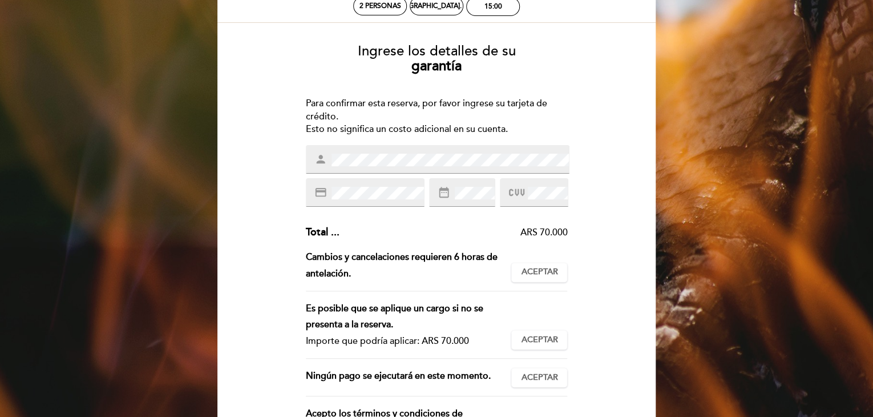
click at [454, 195] on span at bounding box center [474, 193] width 42 height 14
click at [539, 278] on button "Aceptar Aceptado" at bounding box center [539, 272] width 56 height 19
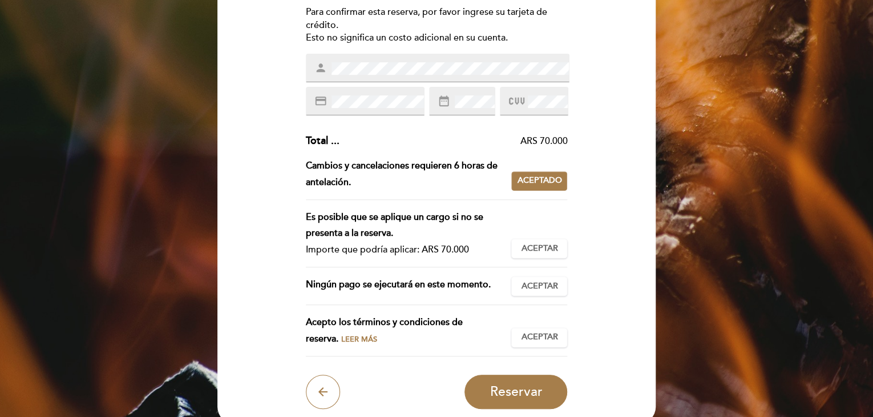
scroll to position [162, 0]
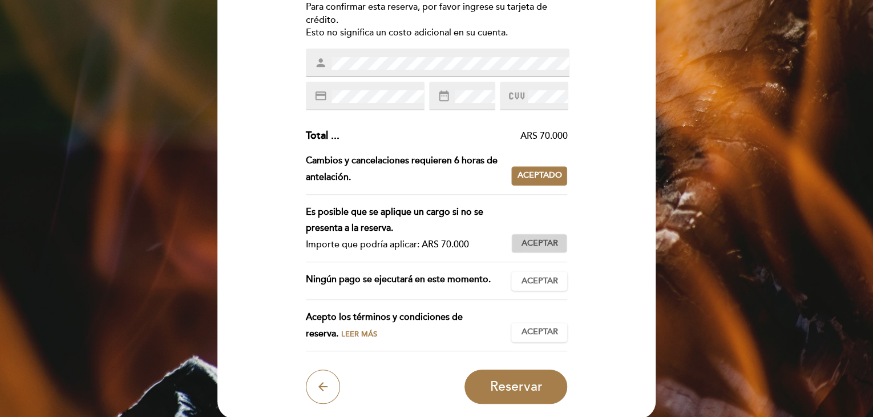
click at [546, 243] on span "Aceptar" at bounding box center [539, 243] width 37 height 12
click at [530, 284] on span "Aceptar" at bounding box center [539, 281] width 37 height 12
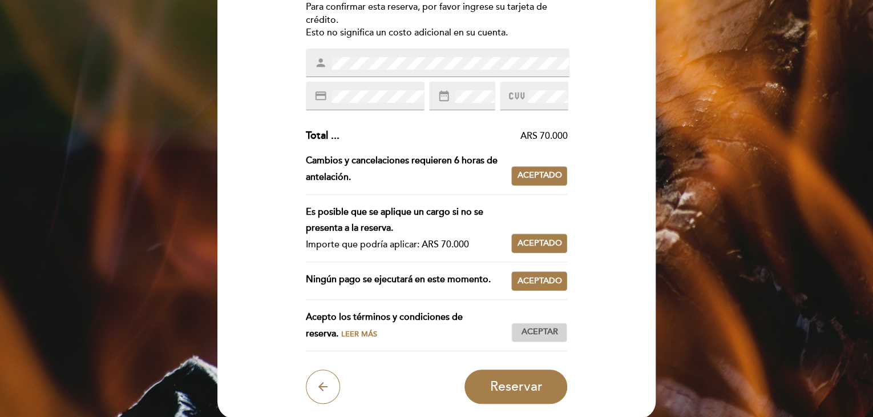
click at [530, 325] on button "Aceptar Aceptado" at bounding box center [539, 331] width 56 height 19
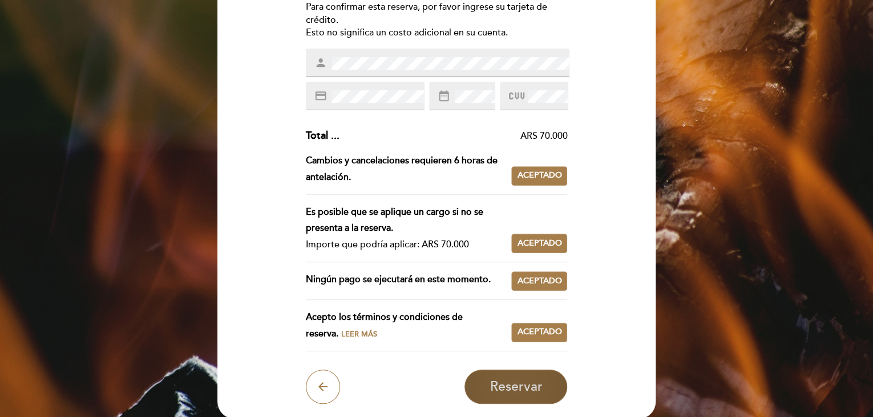
click at [525, 392] on span "Reservar" at bounding box center [516, 386] width 53 height 16
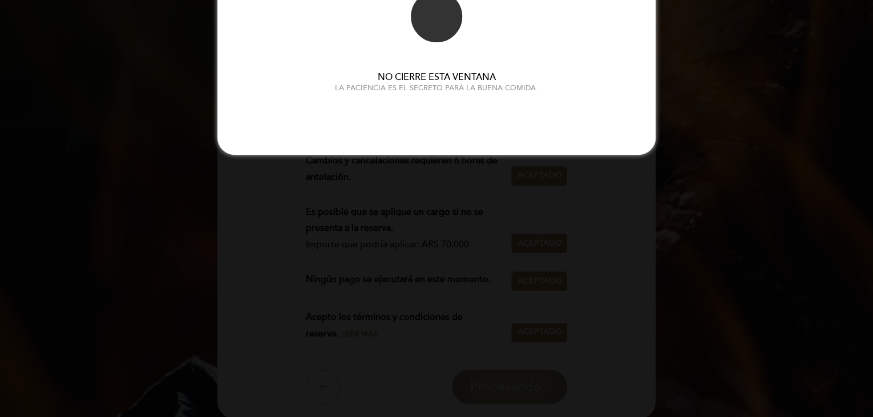
scroll to position [0, 0]
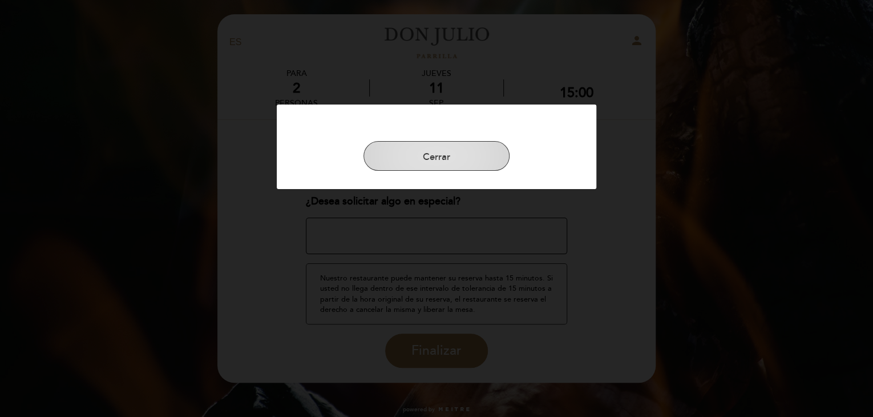
click at [441, 146] on button "Cerrar" at bounding box center [437, 156] width 146 height 30
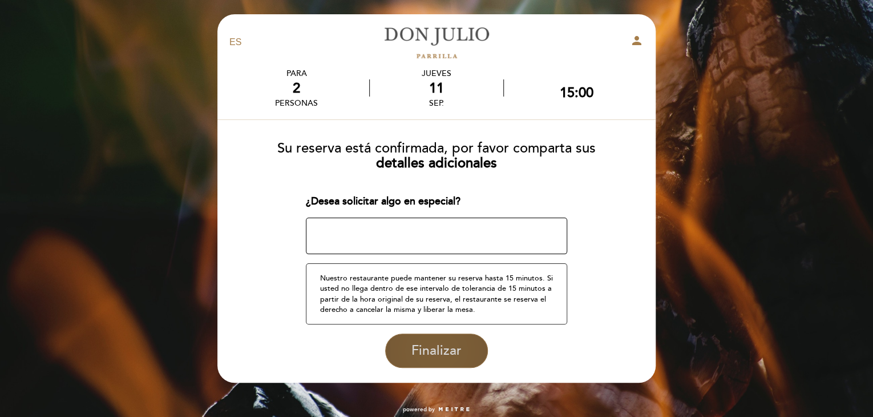
click at [443, 357] on span "Finalizar" at bounding box center [437, 350] width 50 height 16
